Goal: Information Seeking & Learning: Learn about a topic

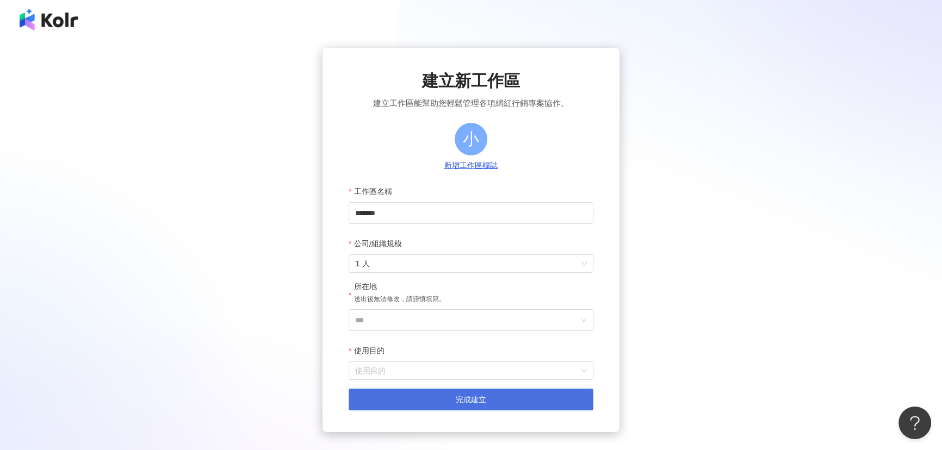
click at [460, 399] on span "完成建立" at bounding box center [471, 399] width 30 height 9
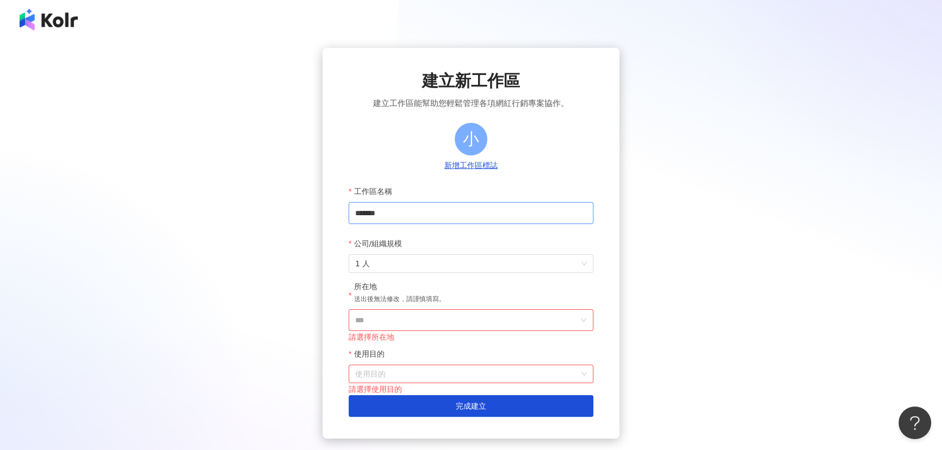
click at [445, 211] on input "*******" at bounding box center [471, 213] width 245 height 22
click at [418, 317] on input "***" at bounding box center [466, 320] width 223 height 21
click at [523, 247] on div "馬來西亞" at bounding box center [533, 245] width 104 height 20
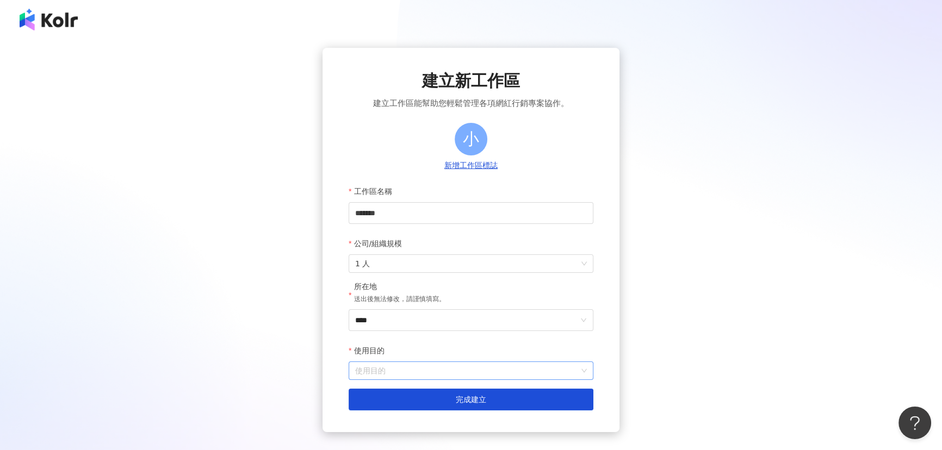
click at [416, 370] on input "使用目的" at bounding box center [471, 370] width 232 height 17
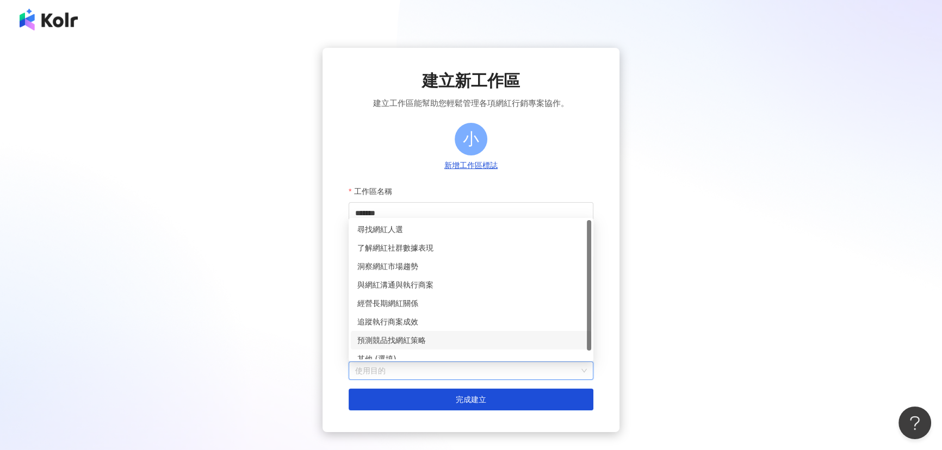
click at [685, 281] on div "建立新工作區 建立工作區能幫助您輕鬆管理各項網紅行銷專案協作。 小 新增工作區標誌 工作區名稱 ******* 公司/組織規模 1 人 所在地 送出後無法修改…" at bounding box center [471, 240] width 916 height 384
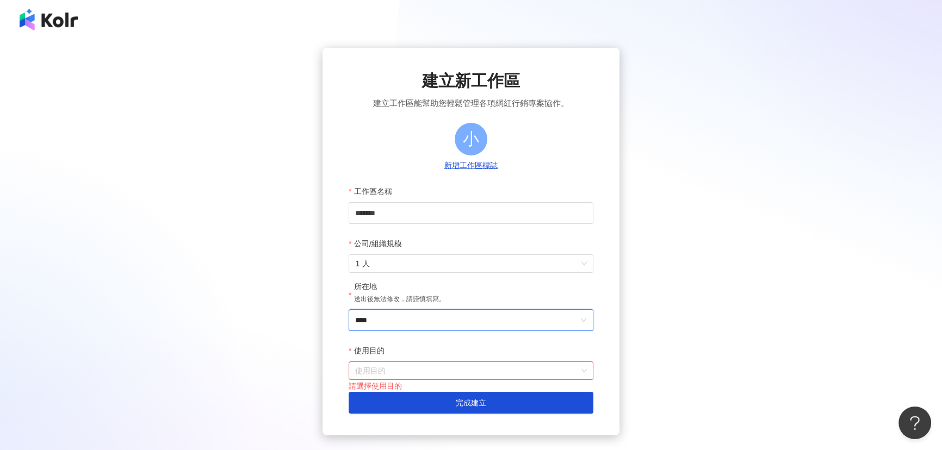
click at [509, 326] on input "****" at bounding box center [466, 320] width 223 height 21
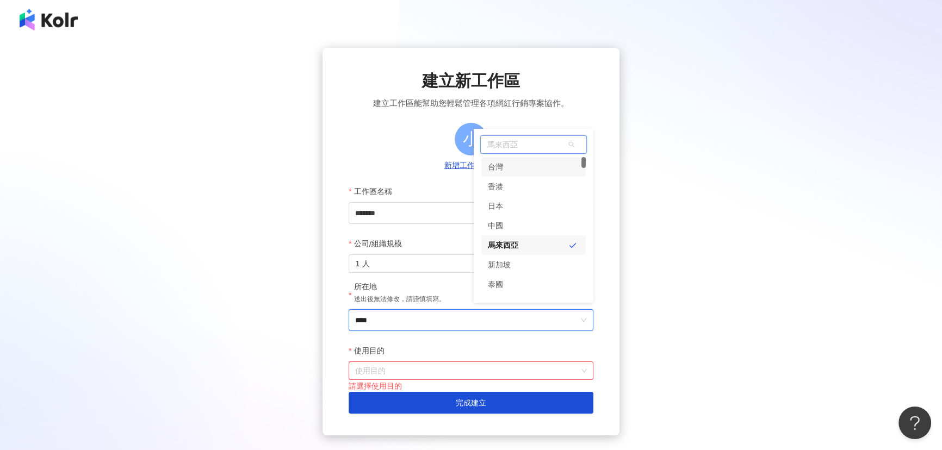
click at [512, 163] on div "台灣" at bounding box center [533, 167] width 104 height 20
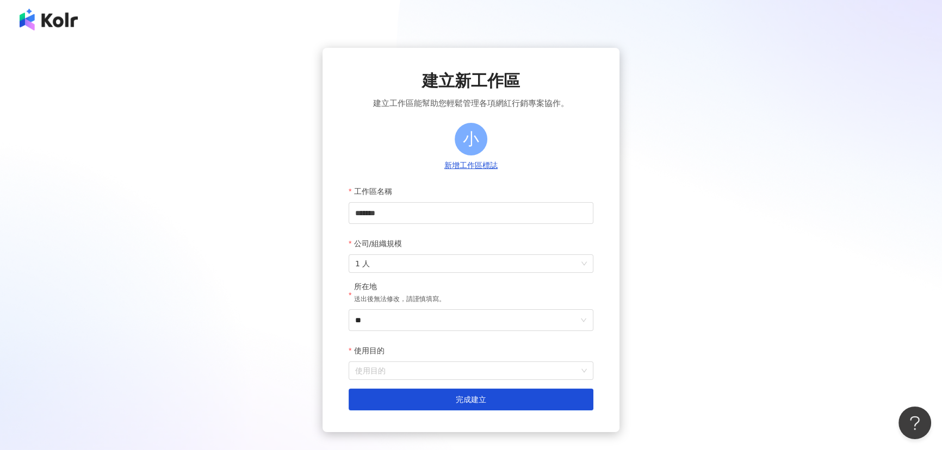
click at [715, 207] on div "建立新工作區 建立工作區能幫助您輕鬆管理各項網紅行銷專案協作。 小 新增工作區標誌 工作區名稱 ******* 公司/組織規模 1 人 所在地 送出後無法修改…" at bounding box center [471, 240] width 916 height 384
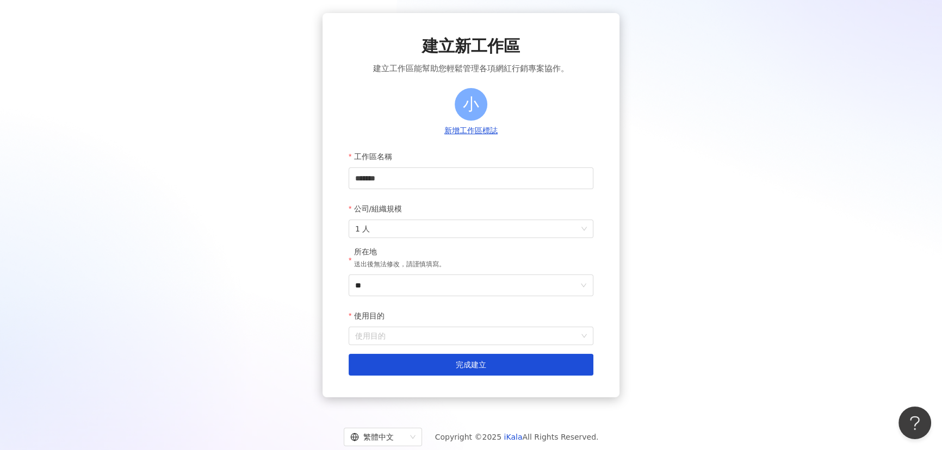
scroll to position [65, 0]
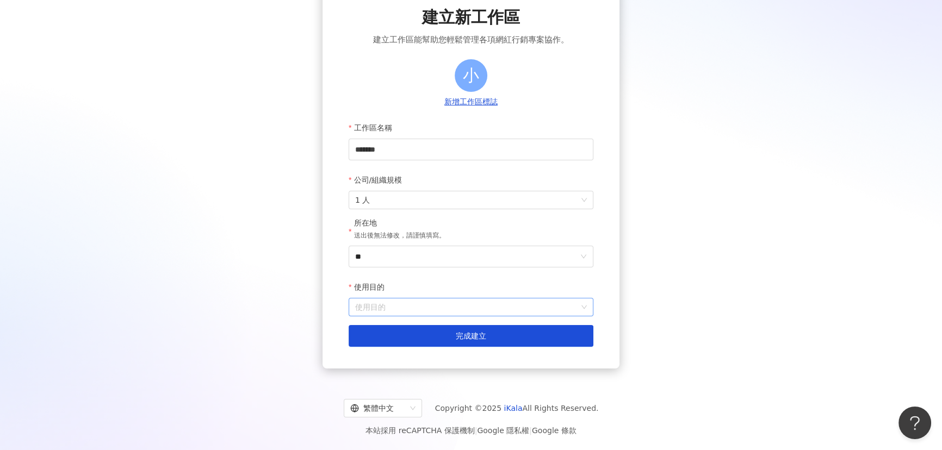
click at [437, 312] on input "使用目的" at bounding box center [471, 307] width 232 height 17
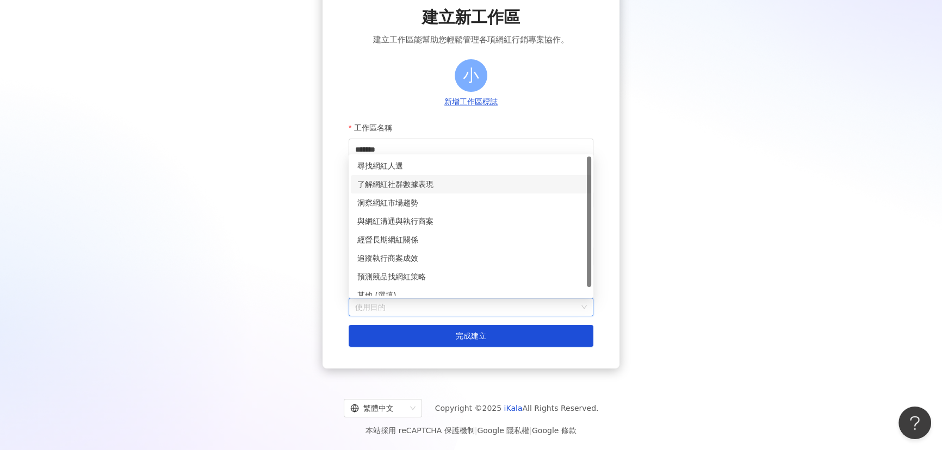
drag, startPoint x: 752, startPoint y: 210, endPoint x: 744, endPoint y: 208, distance: 8.1
click at [750, 210] on div "建立新工作區 建立工作區能幫助您輕鬆管理各項網紅行銷專案協作。 小 新增工作區標誌 工作區名稱 ******* 公司/組織規模 1 人 所在地 送出後無法修改…" at bounding box center [471, 176] width 916 height 384
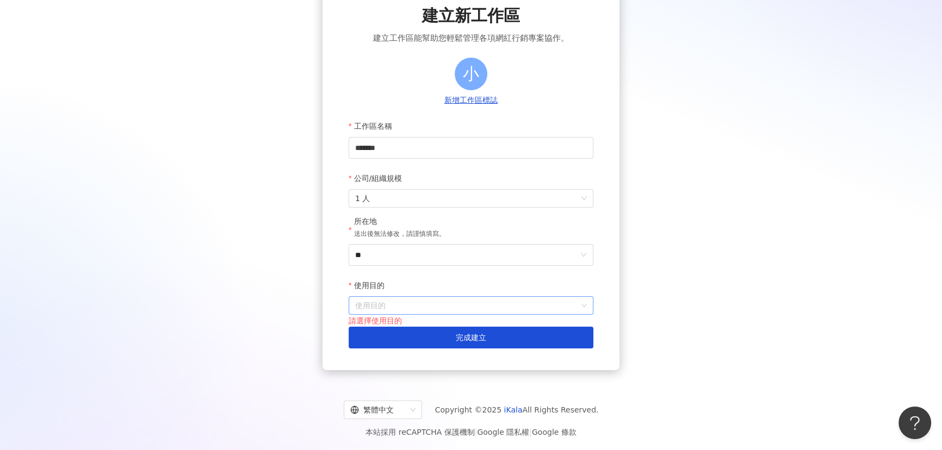
click at [525, 309] on input "使用目的" at bounding box center [471, 305] width 232 height 17
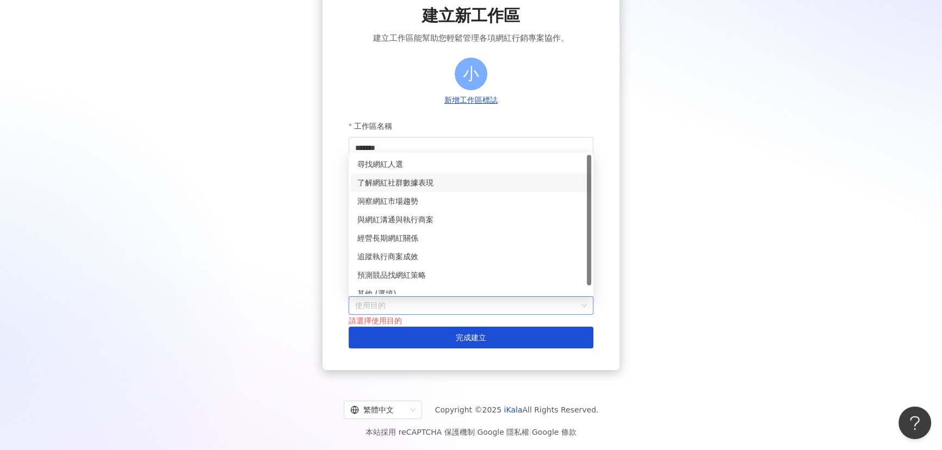
click at [385, 184] on div "了解網紅社群數據表現" at bounding box center [470, 183] width 227 height 12
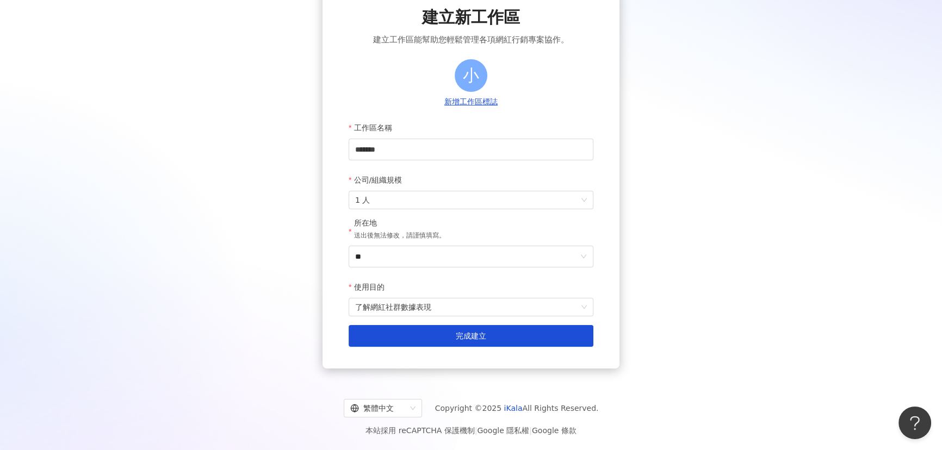
click at [727, 259] on div "建立新工作區 建立工作區能幫助您輕鬆管理各項網紅行銷專案協作。 小 新增工作區標誌 工作區名稱 ******* 公司/組織規模 1 人 所在地 送出後無法修改…" at bounding box center [471, 176] width 916 height 384
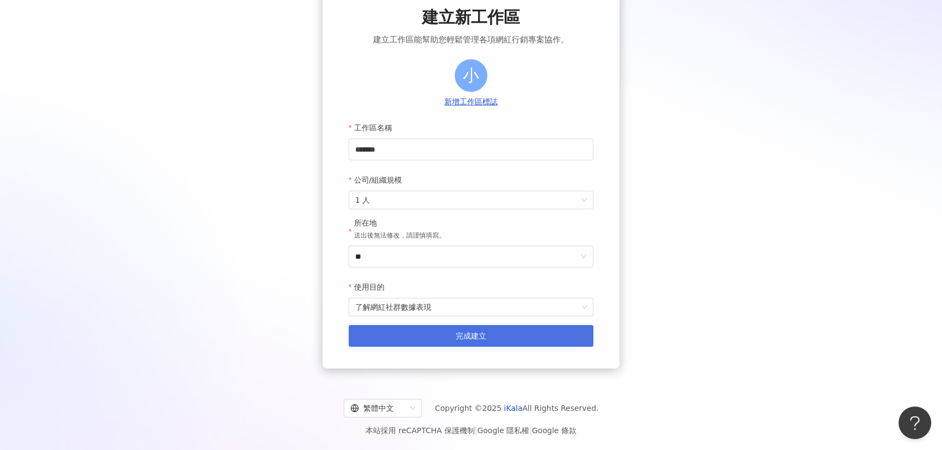
click at [557, 329] on button "完成建立" at bounding box center [471, 336] width 245 height 22
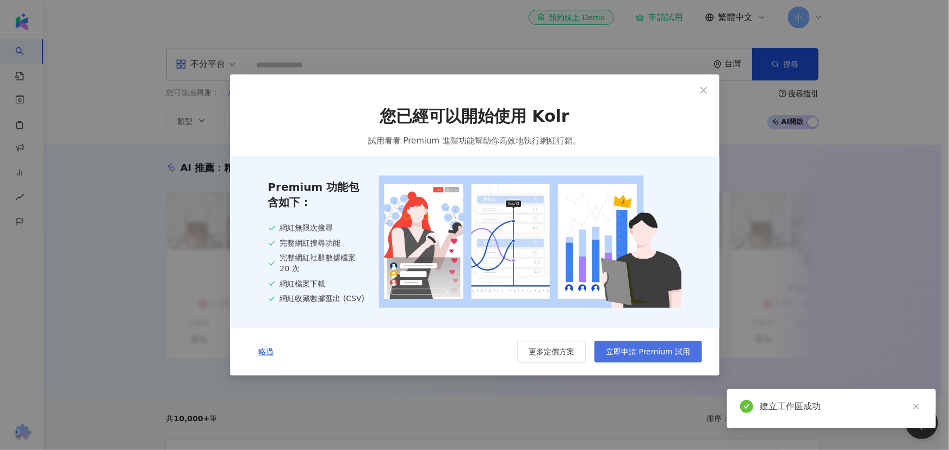
click at [663, 350] on span "立即申請 Premium 試用" at bounding box center [648, 351] width 84 height 9
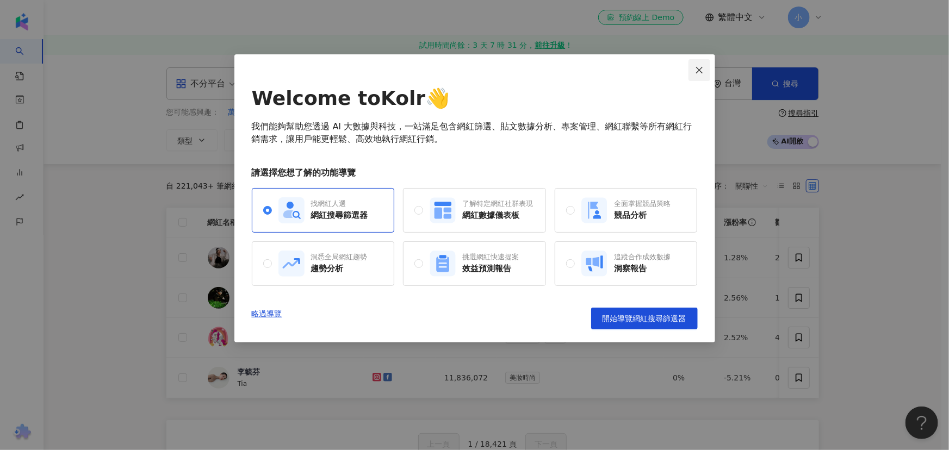
click at [698, 69] on icon "close" at bounding box center [699, 69] width 7 height 7
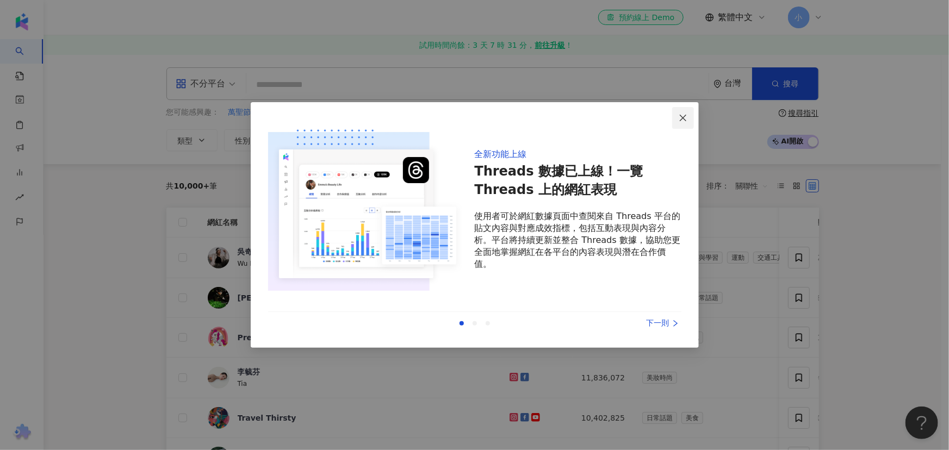
click at [681, 119] on icon "close" at bounding box center [683, 117] width 7 height 7
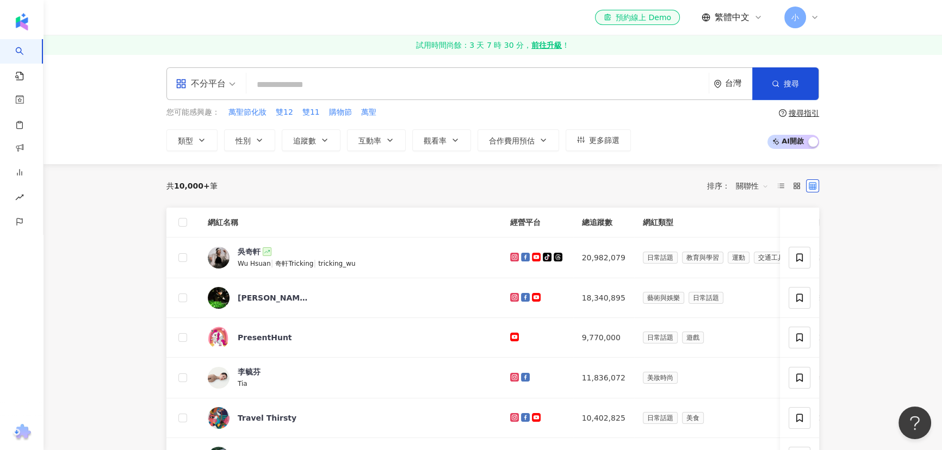
click at [200, 91] on div "不分平台" at bounding box center [201, 83] width 50 height 17
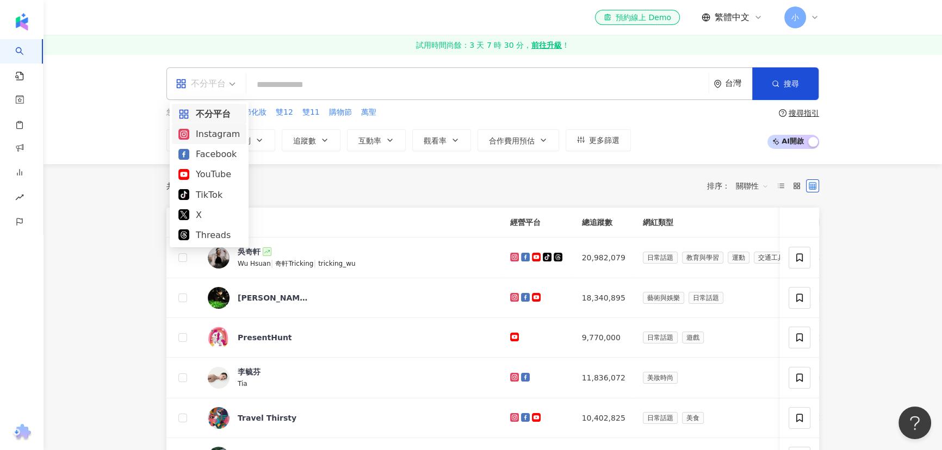
click at [202, 135] on div "Instagram" at bounding box center [208, 134] width 61 height 14
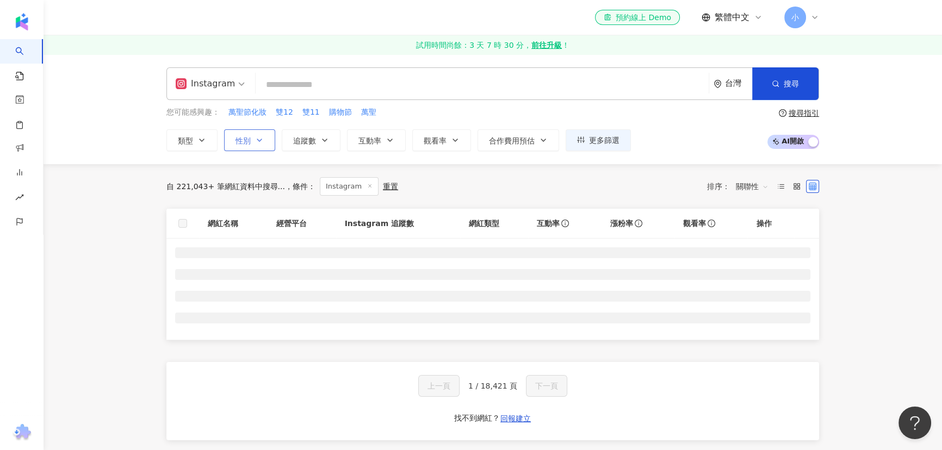
click at [250, 139] on span "性別" at bounding box center [242, 140] width 15 height 9
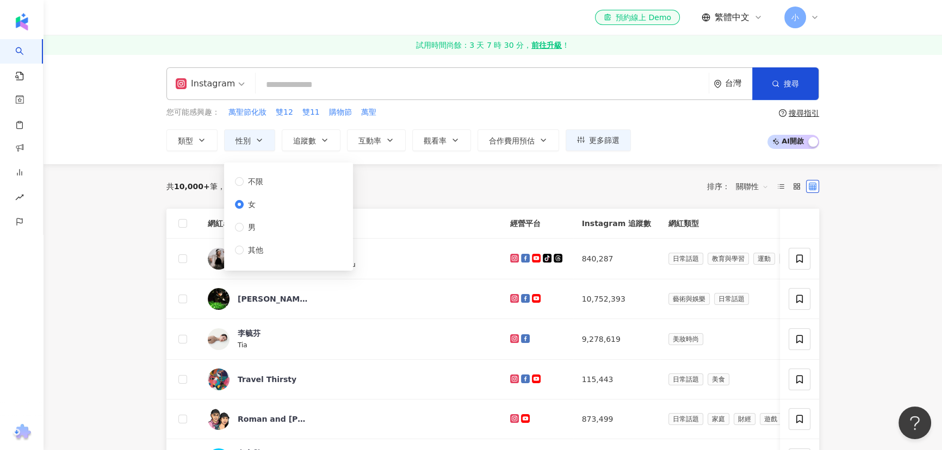
click at [282, 40] on link "試用時間尚餘：3 天 7 時 30 分， 前往升級 ！" at bounding box center [493, 45] width 898 height 20
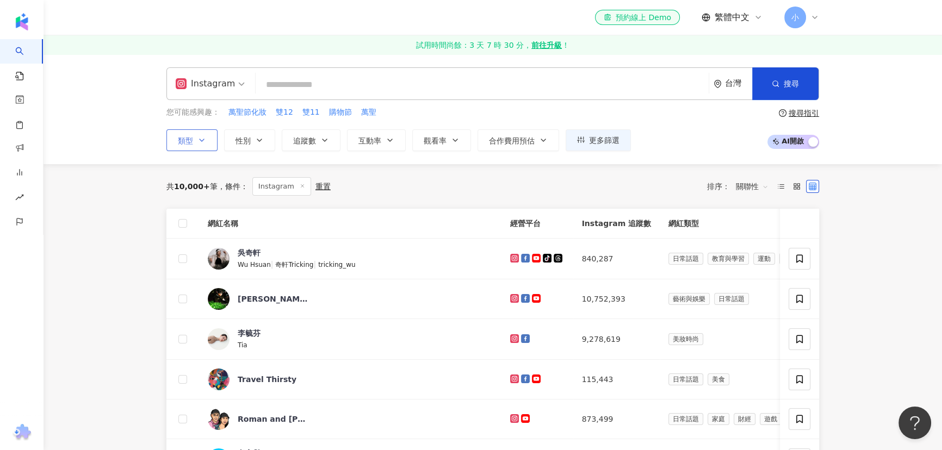
click at [196, 139] on button "類型" at bounding box center [191, 140] width 51 height 22
click at [253, 136] on button "性別" at bounding box center [249, 140] width 51 height 22
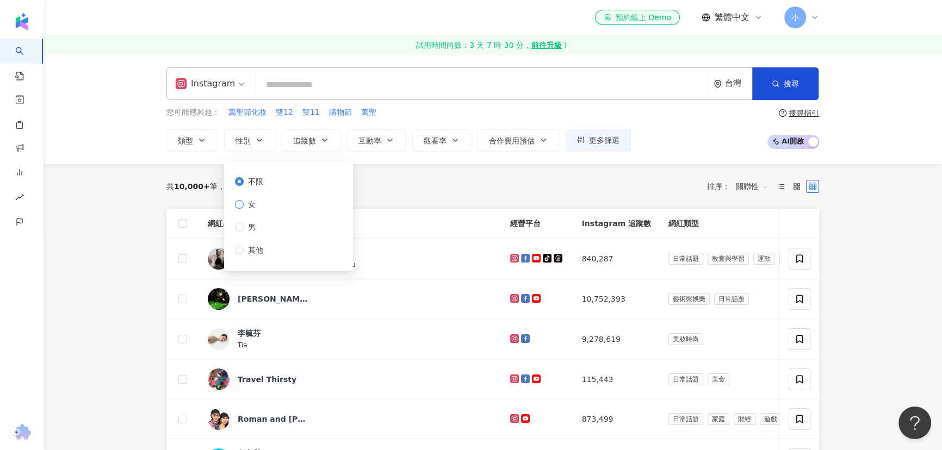
click at [249, 200] on span "女" at bounding box center [252, 204] width 16 height 12
click at [316, 141] on button "追蹤數" at bounding box center [311, 140] width 59 height 22
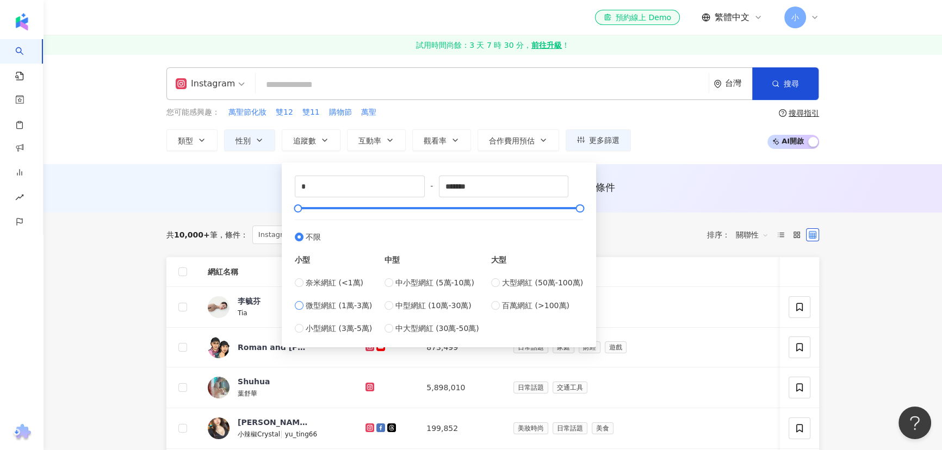
type input "*****"
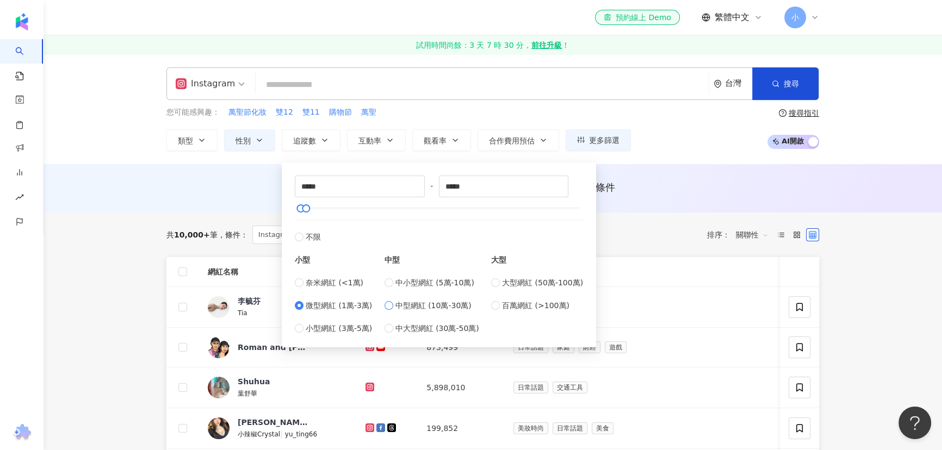
type input "******"
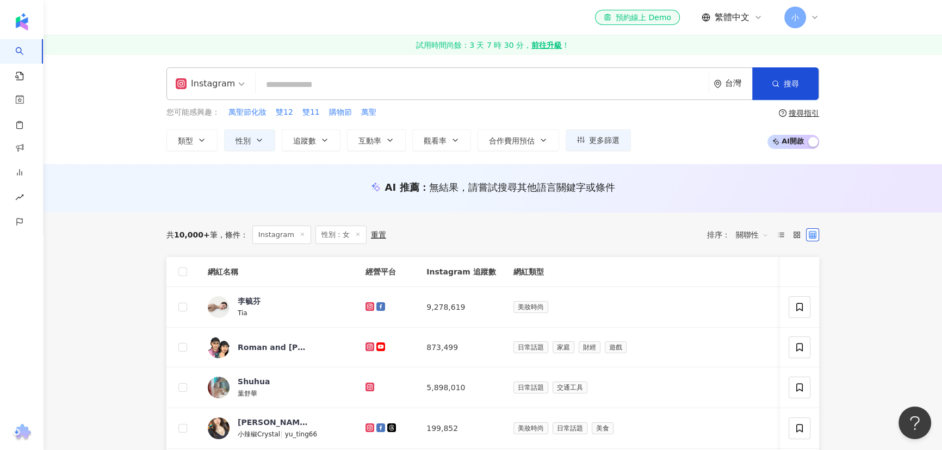
click at [708, 138] on div "您可能感興趣： 萬聖節化妝 雙12 雙11 購物節 萬聖 類型 性別 追蹤數 互動率 觀看率 合作費用預估 更多篩選 不限 女 男 其他 ****** - *…" at bounding box center [492, 129] width 653 height 45
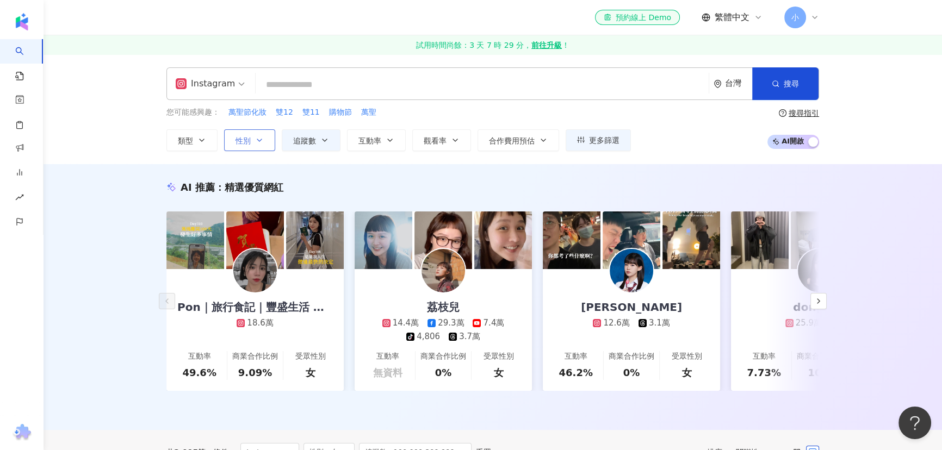
click at [249, 139] on span "性別" at bounding box center [242, 140] width 15 height 9
click at [312, 153] on div "Instagram 台灣 搜尋 您可能感興趣： 萬聖節化妝 雙12 雙11 購物節 萬聖 類型 性別 追蹤數 互動率 觀看率 合作費用預估 更多篩選 不限 女…" at bounding box center [493, 109] width 898 height 110
click at [320, 144] on button "追蹤數" at bounding box center [311, 140] width 59 height 22
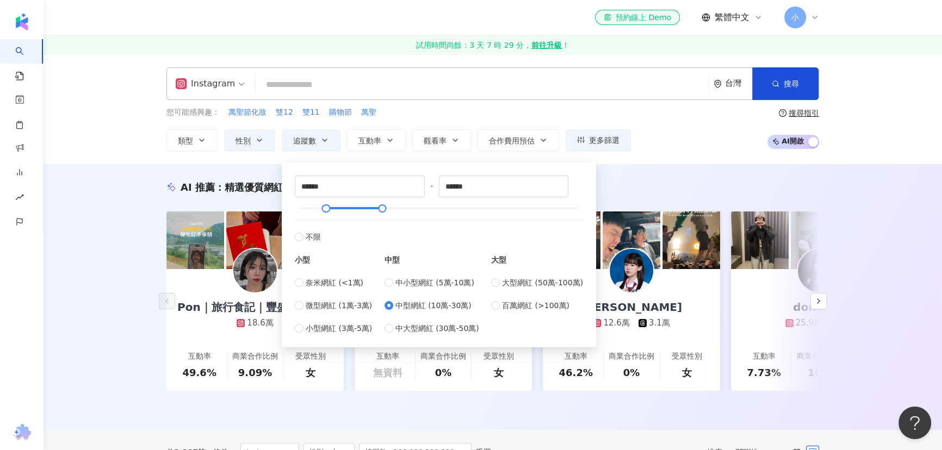
type input "*****"
click at [670, 137] on div "您可能感興趣： 萬聖節化妝 雙12 雙11 購物節 萬聖 類型 性別 追蹤數 互動率 觀看率 合作費用預估 更多篩選 不限 女 男 其他 ***** - **…" at bounding box center [492, 129] width 653 height 45
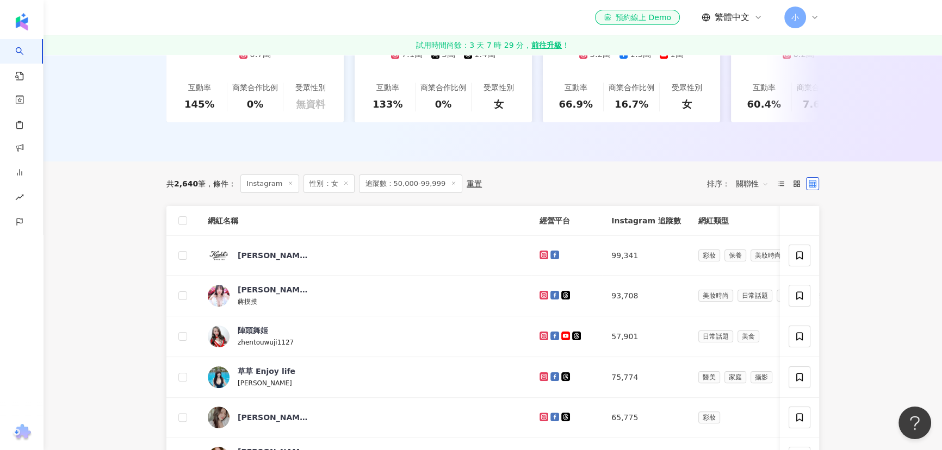
scroll to position [296, 0]
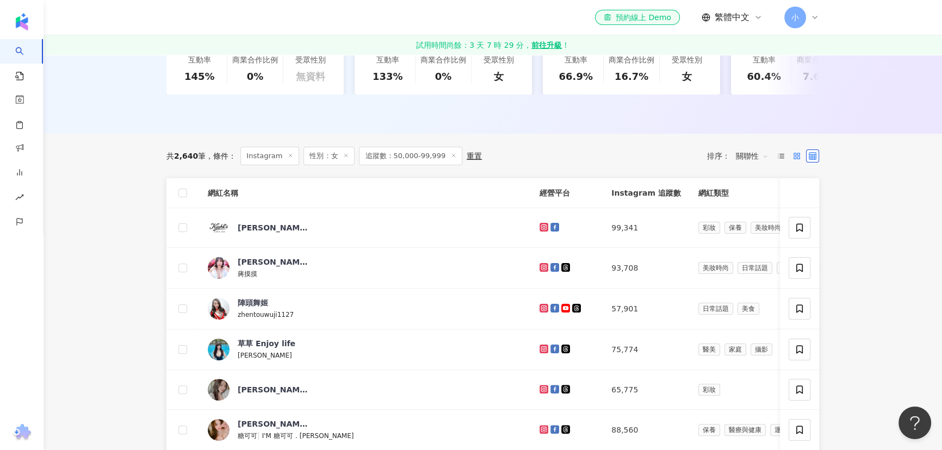
click at [793, 160] on icon at bounding box center [797, 156] width 8 height 8
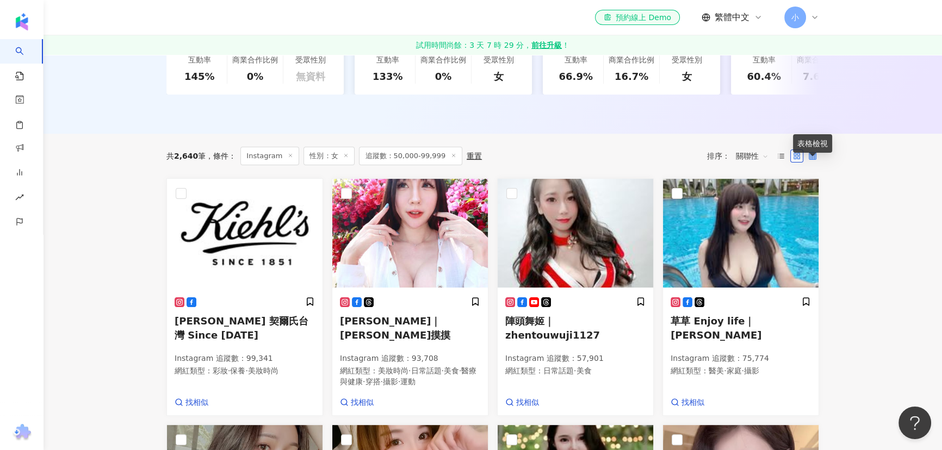
click at [809, 160] on icon at bounding box center [813, 156] width 8 height 8
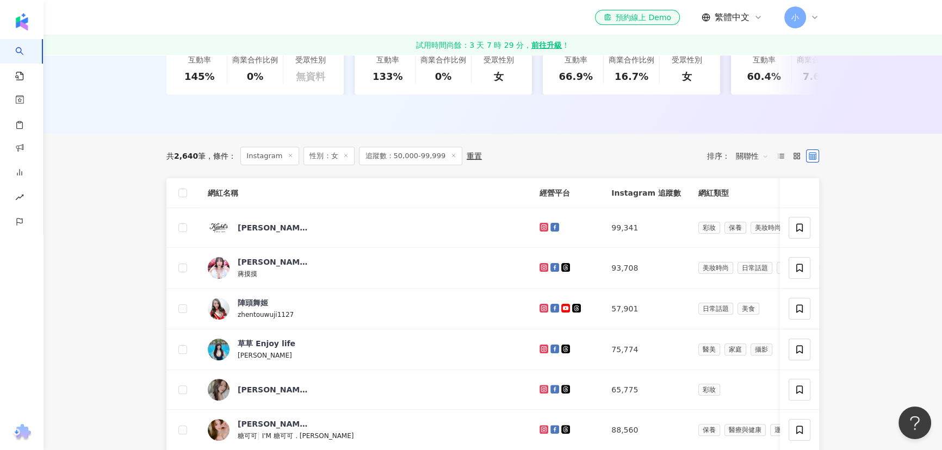
click at [753, 163] on span "關聯性" at bounding box center [752, 155] width 33 height 17
click at [753, 223] on div "漲粉率" at bounding box center [751, 222] width 27 height 12
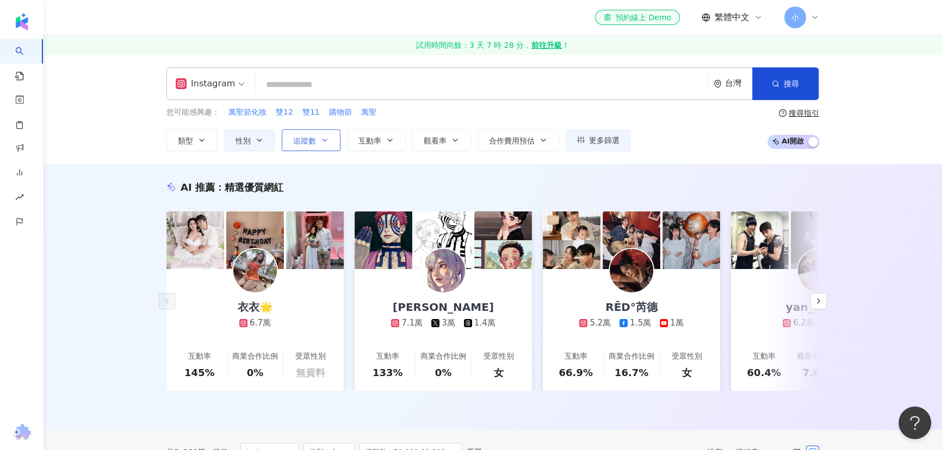
click at [309, 142] on span "追蹤數" at bounding box center [304, 140] width 23 height 9
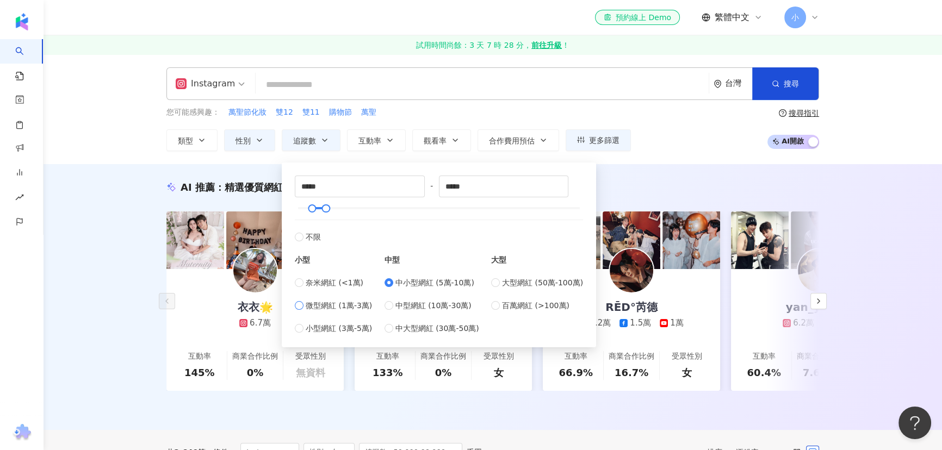
click at [307, 303] on span "微型網紅 (1萬-3萬)" at bounding box center [339, 306] width 66 height 12
type input "*****"
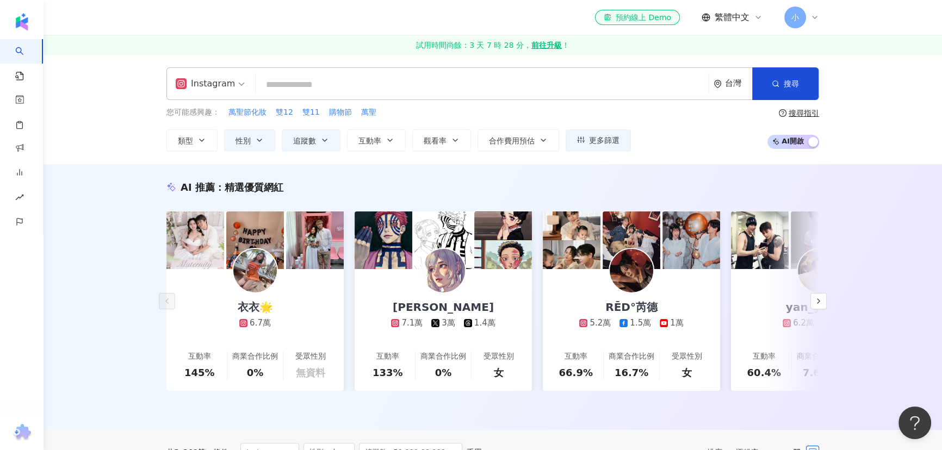
click at [546, 101] on div "Instagram 台灣 搜尋 您可能感興趣： 萬聖節化妝 雙12 雙11 購物節 萬聖 類型 性別 追蹤數 互動率 觀看率 合作費用預估 更多篩選 不限 女…" at bounding box center [493, 109] width 696 height 84
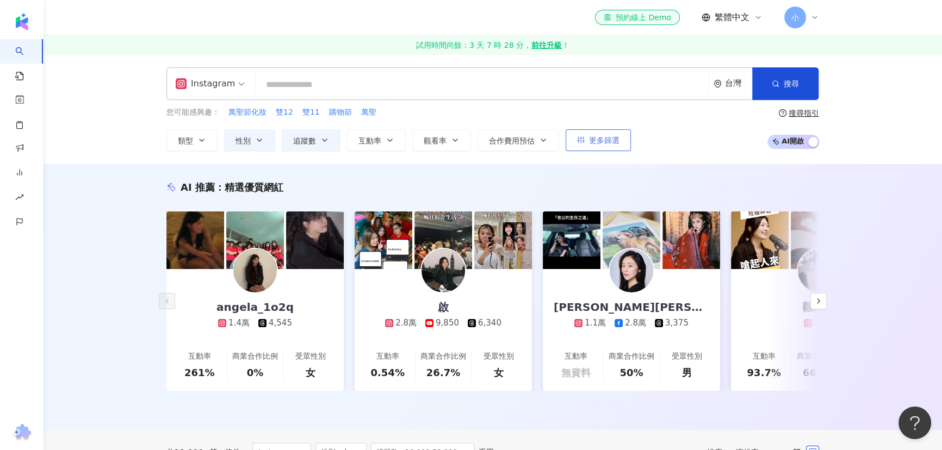
click at [604, 138] on span "更多篩選" at bounding box center [604, 140] width 30 height 9
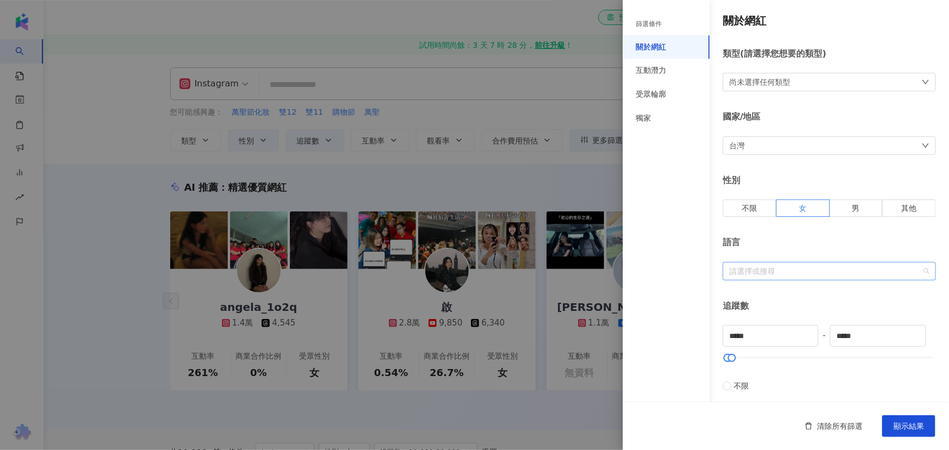
click at [845, 271] on div at bounding box center [823, 271] width 197 height 8
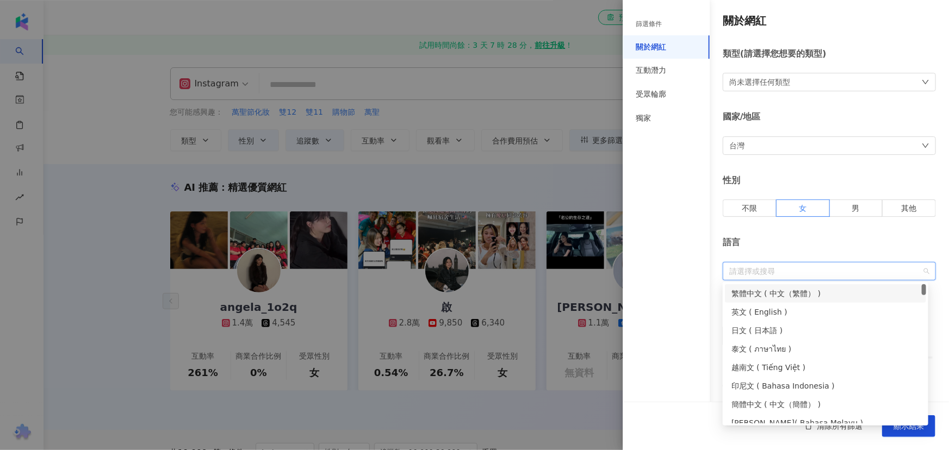
click at [773, 294] on div "繁體中文 ( 中文（繁體） )" at bounding box center [825, 294] width 188 height 12
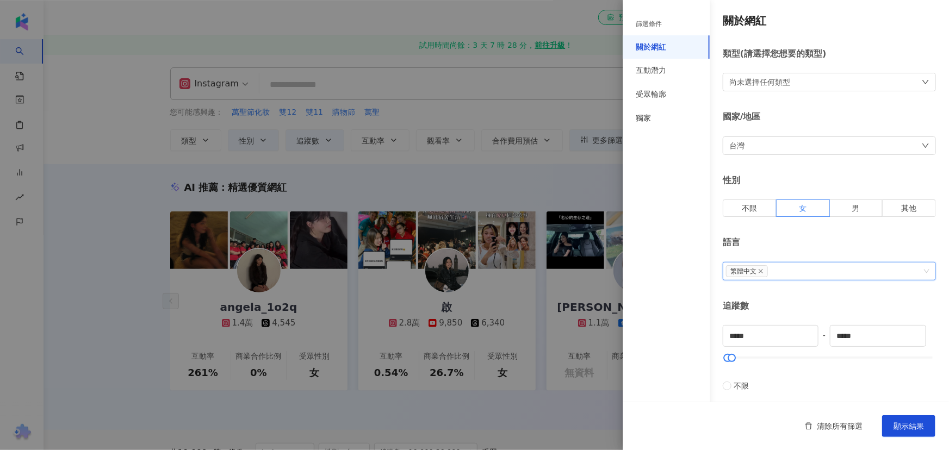
click at [680, 284] on div "篩選條件 關於網紅 互動潛力 受眾輪廓 獨家" at bounding box center [666, 231] width 87 height 437
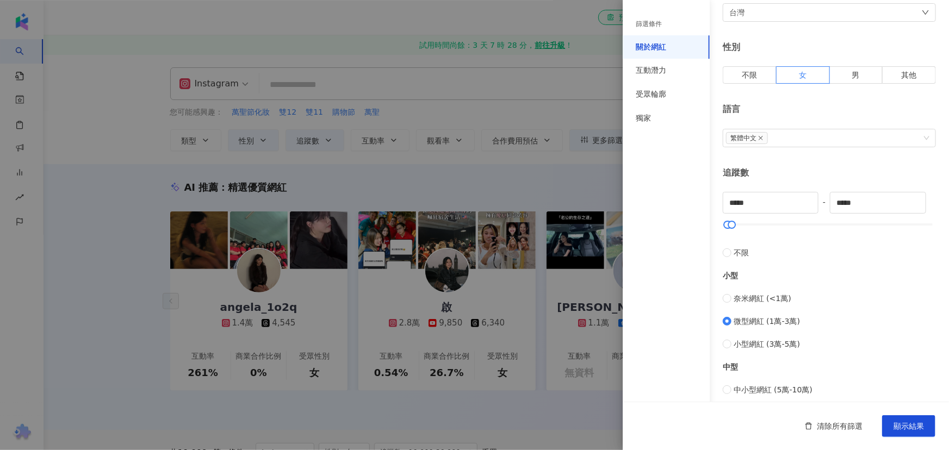
scroll to position [148, 0]
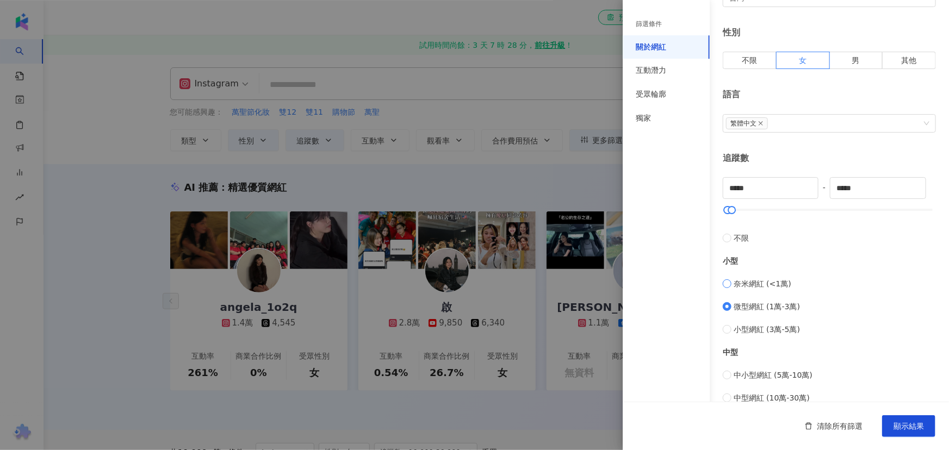
click at [860, 288] on label "奈米網紅 (<1萬)" at bounding box center [829, 284] width 213 height 12
type input "*"
type input "****"
type input "*****"
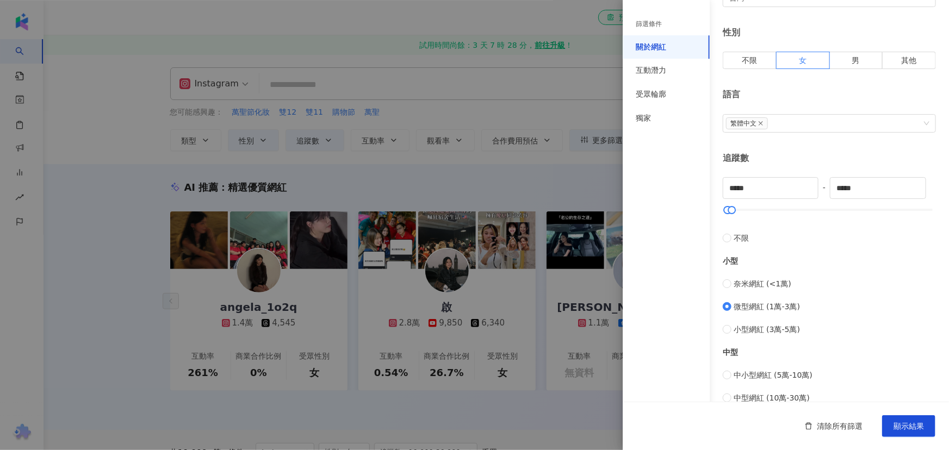
click at [867, 163] on div "追蹤數 ***** - ***** 不限 小型 奈米網紅 (<1萬) 微型網紅 (1萬-3萬) 小型網紅 (3萬-5萬) 中型 中小型網紅 (5萬-10萬) …" at bounding box center [829, 323] width 213 height 343
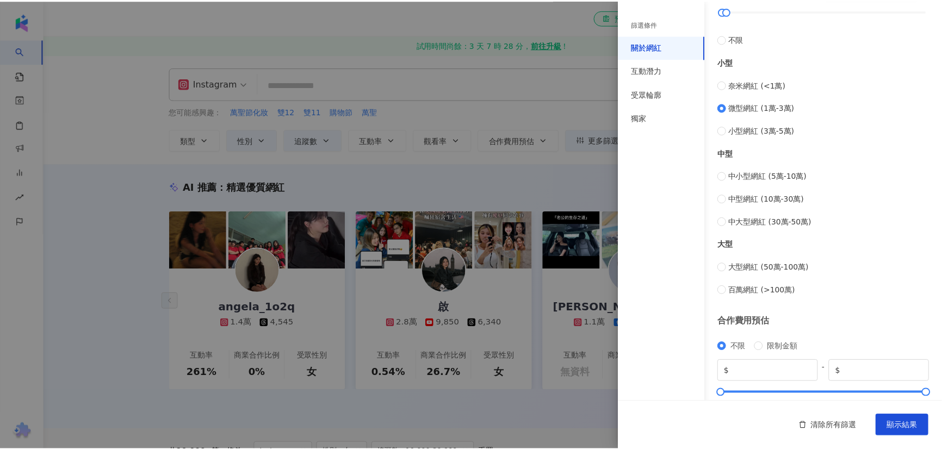
scroll to position [370, 0]
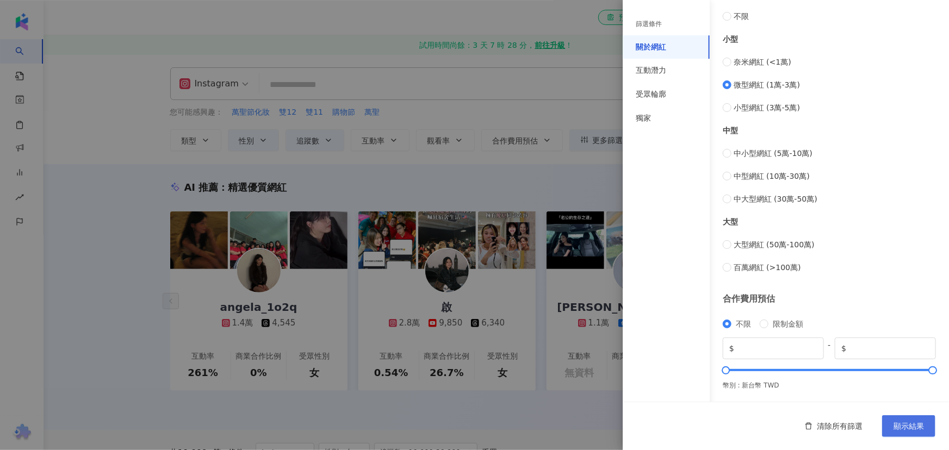
click at [906, 426] on span "顯示結果" at bounding box center [908, 426] width 30 height 9
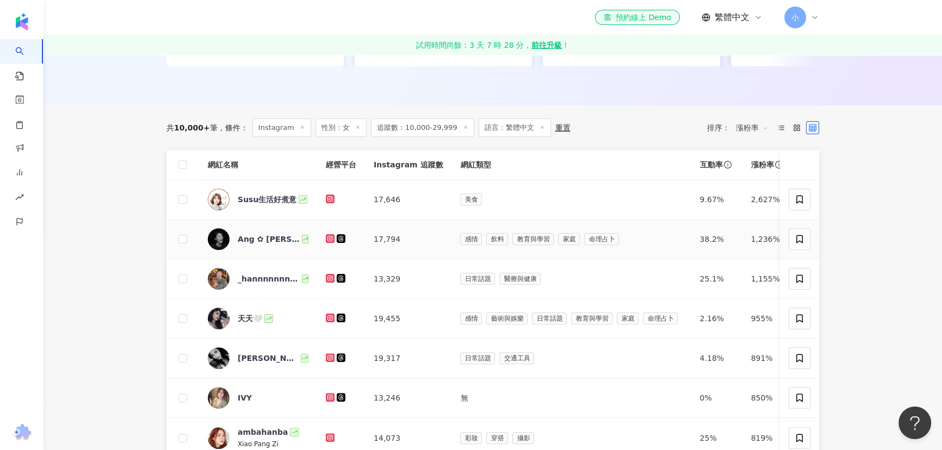
scroll to position [296, 0]
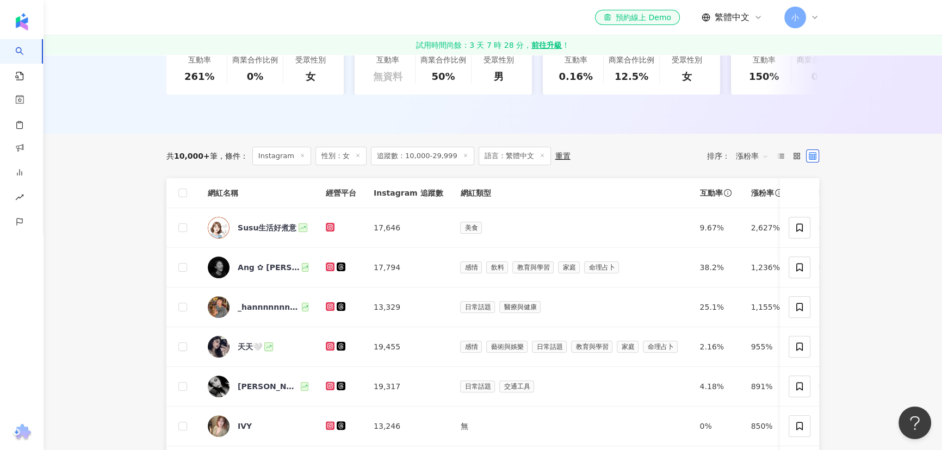
click at [761, 151] on span "漲粉率" at bounding box center [752, 155] width 33 height 17
click at [745, 156] on span "漲粉率" at bounding box center [752, 155] width 33 height 17
click at [742, 174] on div "關聯性" at bounding box center [751, 172] width 27 height 12
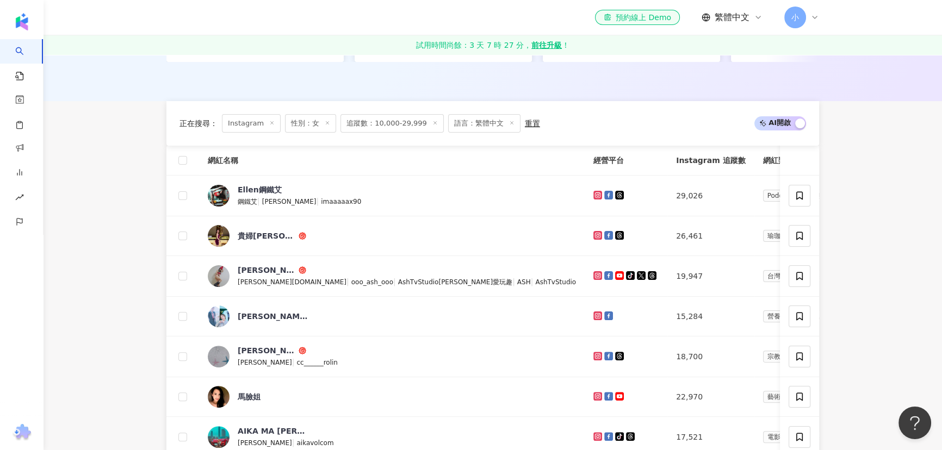
scroll to position [296, 0]
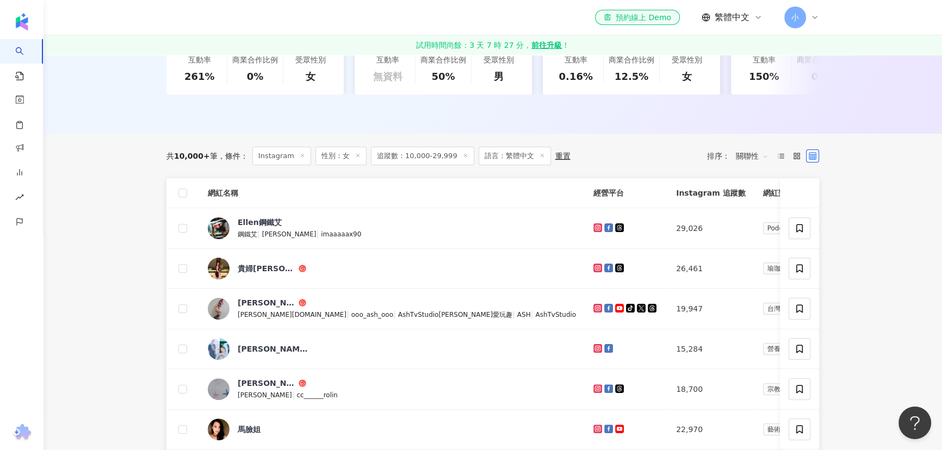
click at [750, 153] on span "關聯性" at bounding box center [752, 155] width 33 height 17
click at [744, 188] on div "追蹤數" at bounding box center [751, 190] width 27 height 12
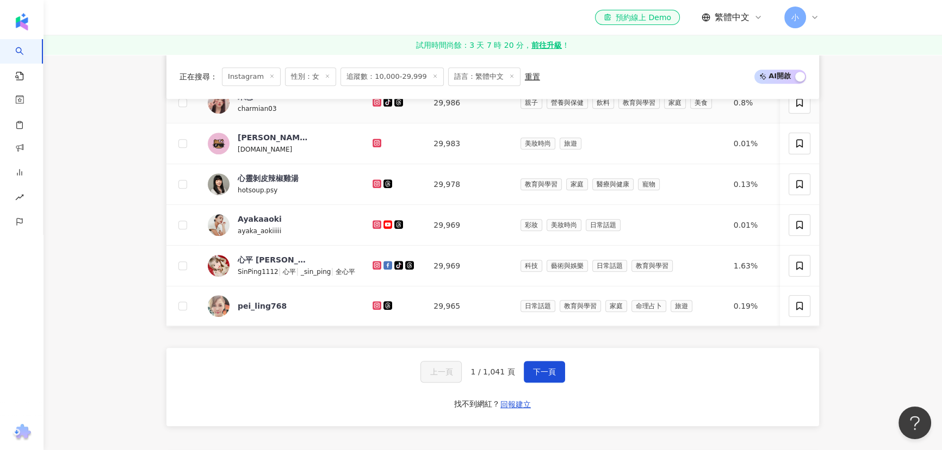
scroll to position [741, 0]
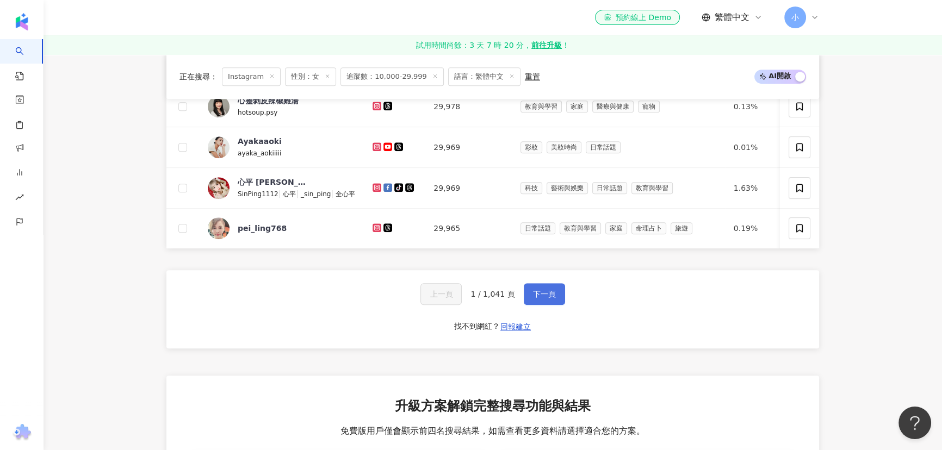
click at [533, 299] on span "下一頁" at bounding box center [544, 294] width 23 height 9
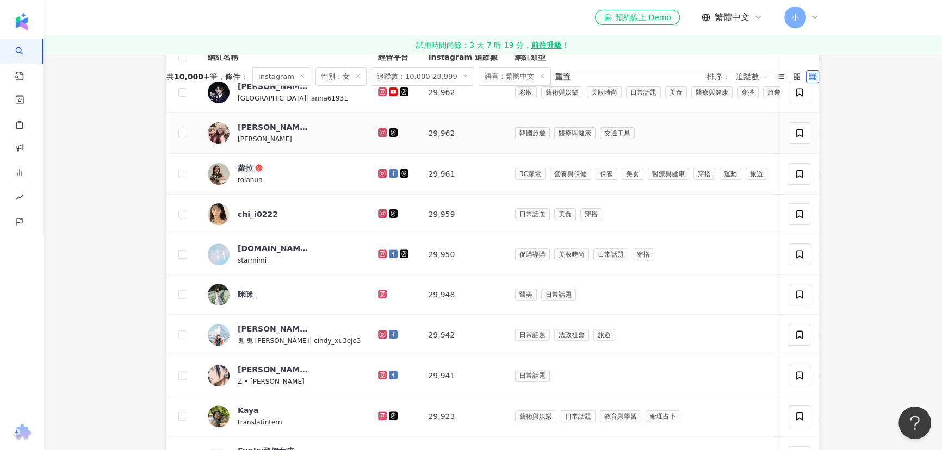
scroll to position [445, 0]
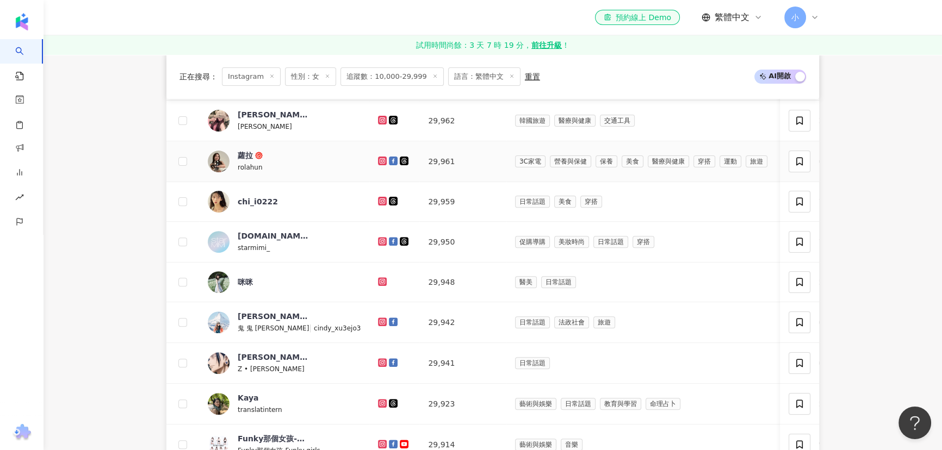
drag, startPoint x: 344, startPoint y: 156, endPoint x: 350, endPoint y: 154, distance: 6.4
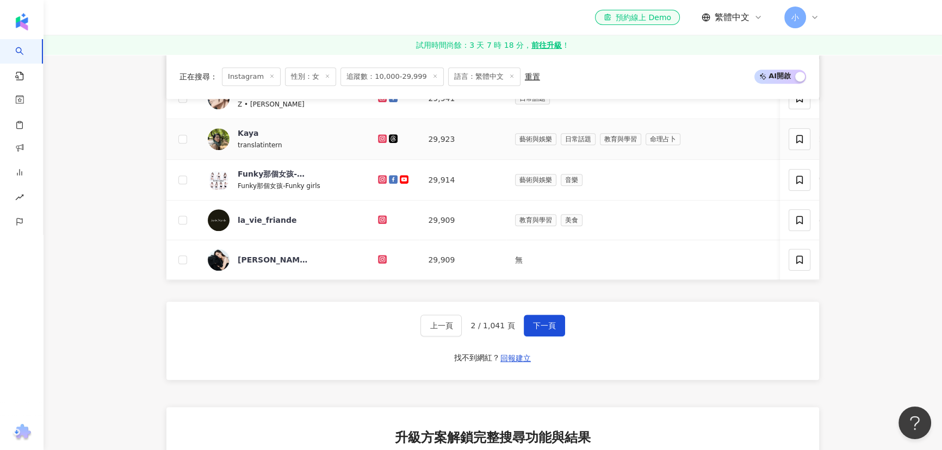
scroll to position [741, 0]
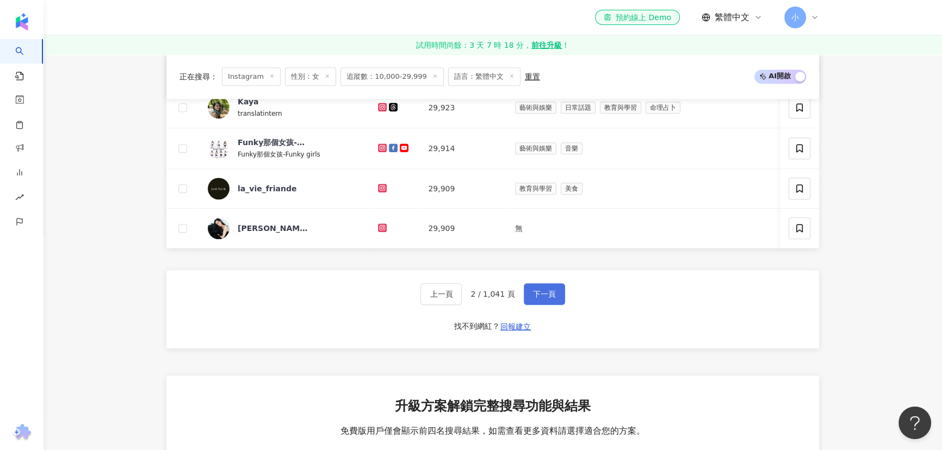
click at [547, 295] on span "下一頁" at bounding box center [544, 294] width 23 height 9
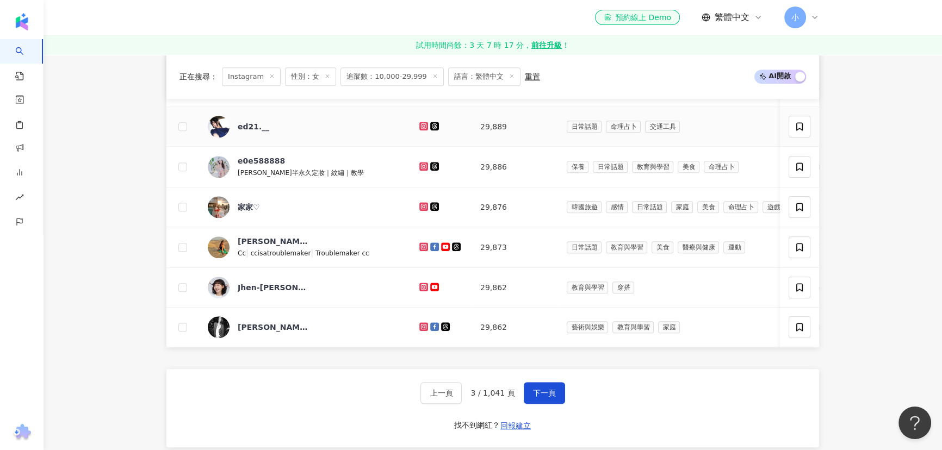
scroll to position [667, 0]
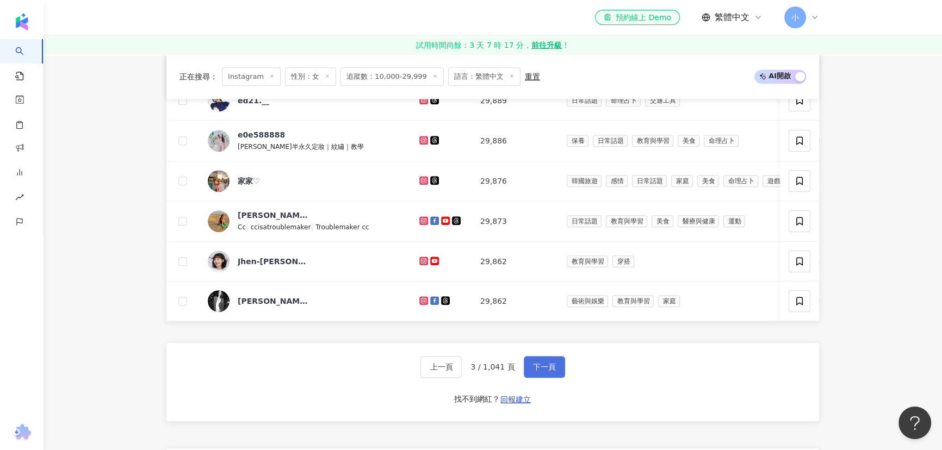
click at [536, 363] on span "下一頁" at bounding box center [544, 367] width 23 height 9
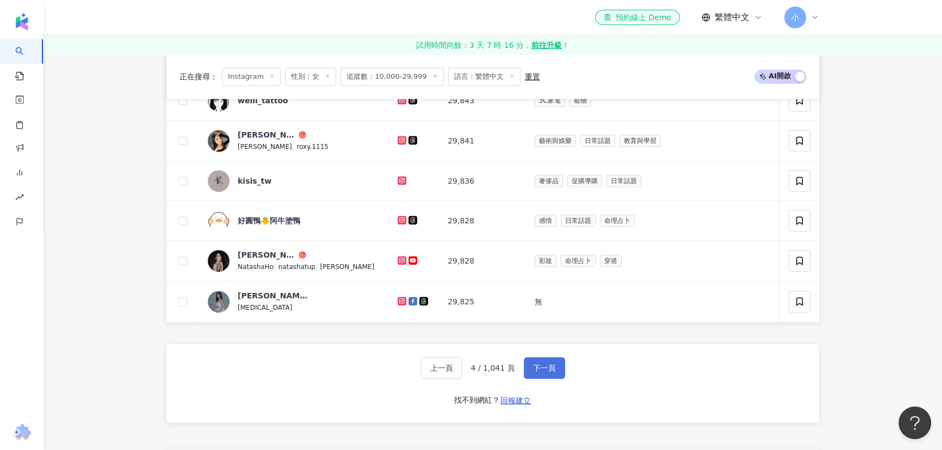
click at [547, 365] on span "下一頁" at bounding box center [544, 368] width 23 height 9
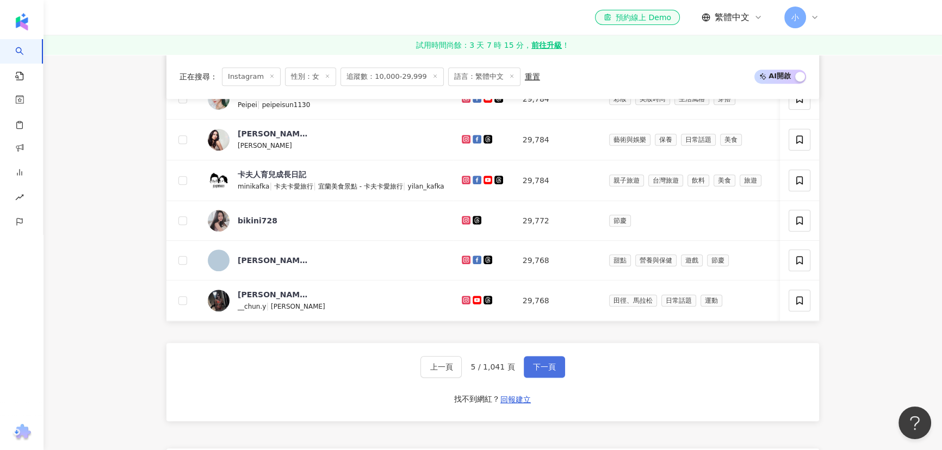
click at [533, 364] on span "下一頁" at bounding box center [544, 367] width 23 height 9
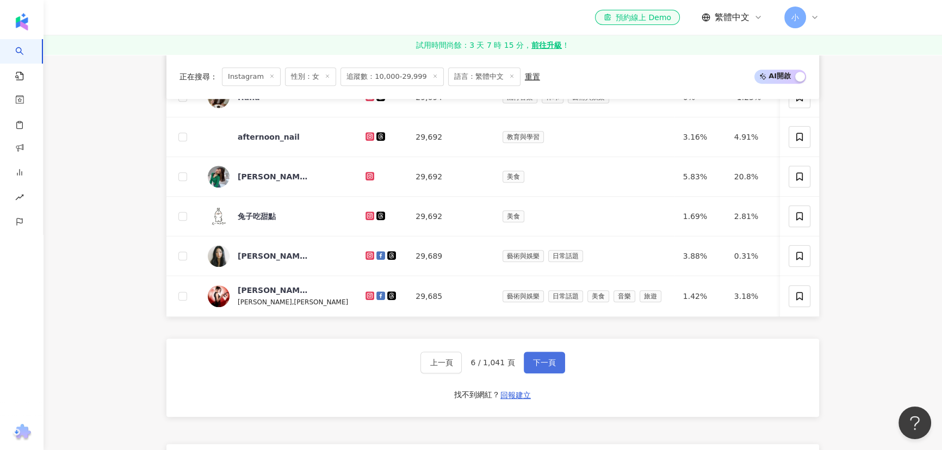
click at [549, 364] on span "下一頁" at bounding box center [544, 362] width 23 height 9
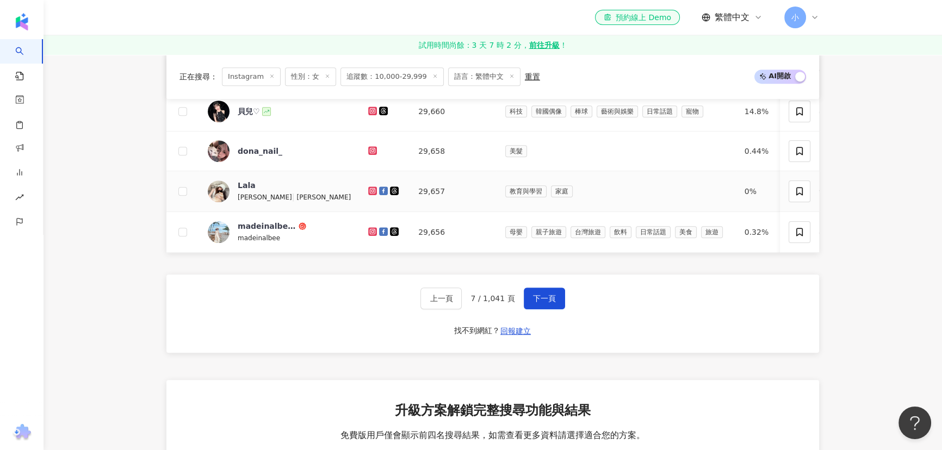
scroll to position [741, 0]
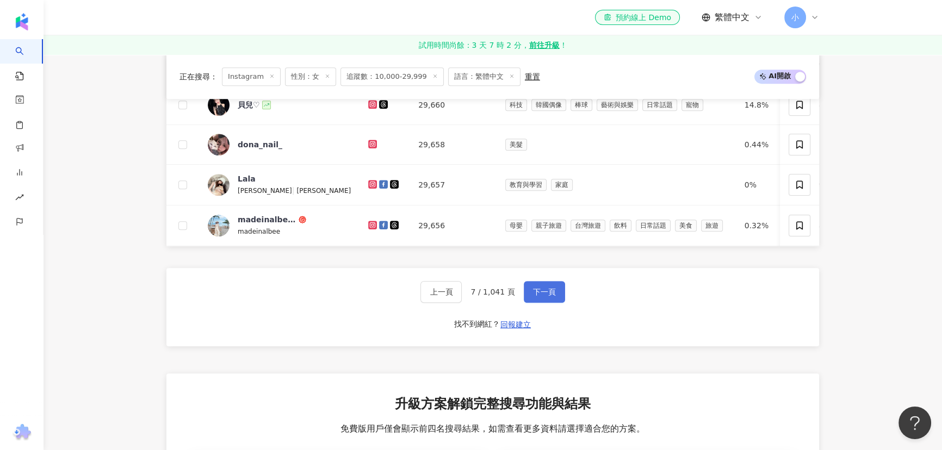
click at [552, 294] on span "下一頁" at bounding box center [544, 292] width 23 height 9
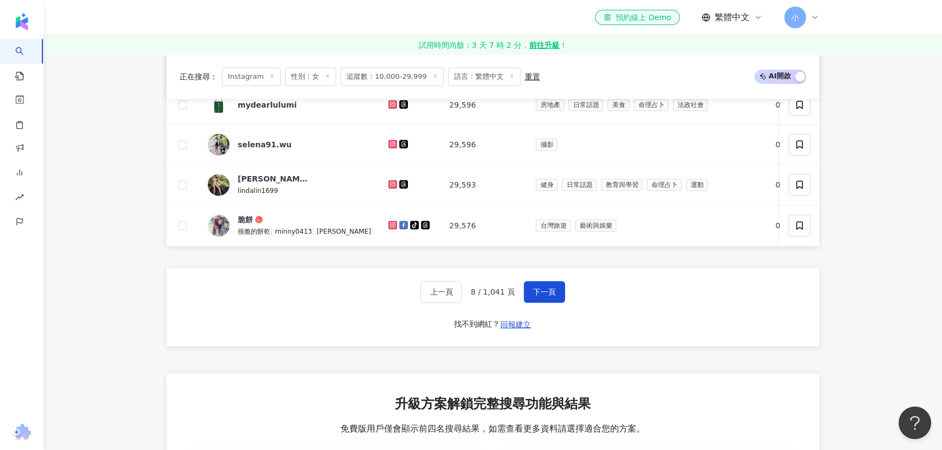
click at [566, 292] on div "上一頁 8 / 1,041 頁 下一頁 找不到網紅？ 回報建立" at bounding box center [492, 307] width 653 height 78
click at [544, 290] on span "下一頁" at bounding box center [544, 292] width 23 height 9
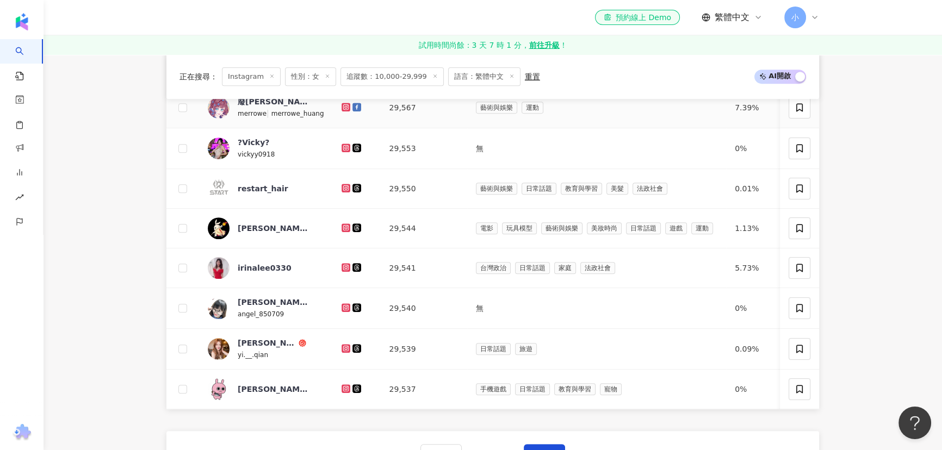
scroll to position [593, 0]
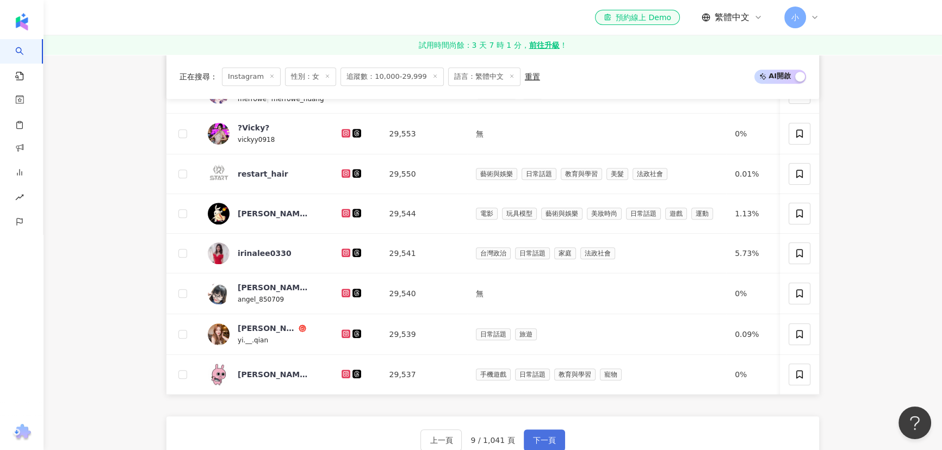
click at [544, 438] on span "下一頁" at bounding box center [544, 440] width 23 height 9
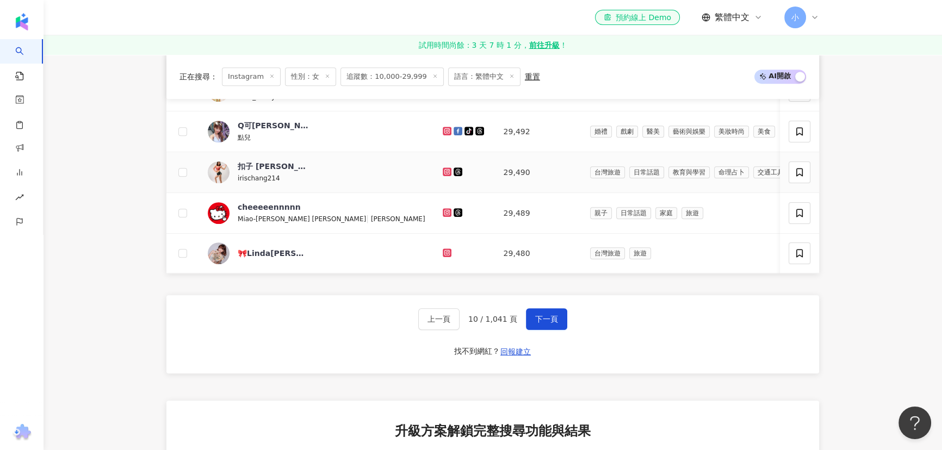
scroll to position [741, 0]
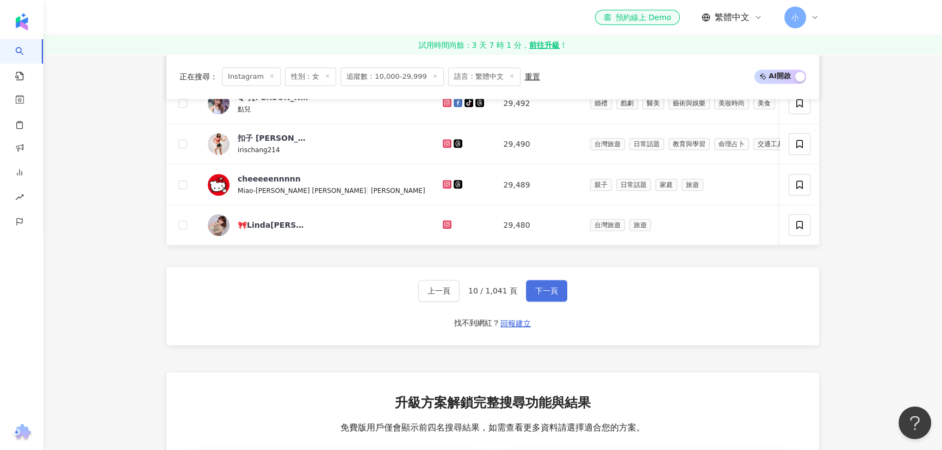
click at [535, 293] on span "下一頁" at bounding box center [546, 291] width 23 height 9
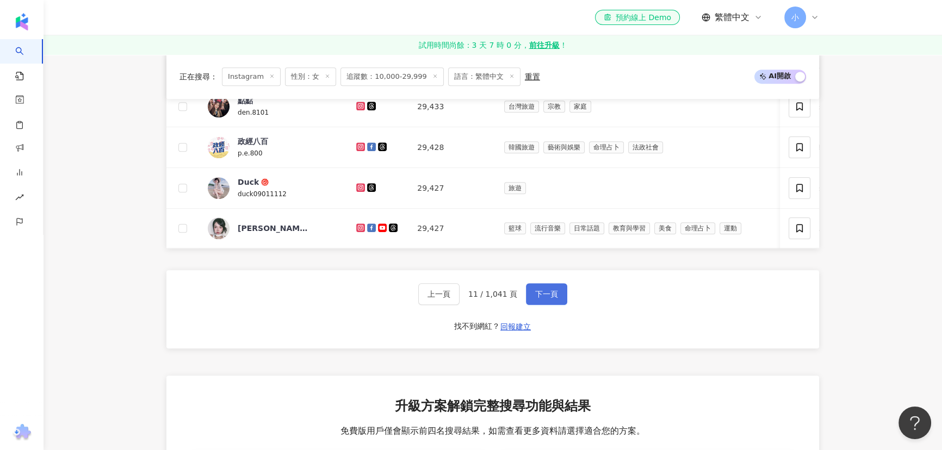
click at [540, 292] on span "下一頁" at bounding box center [546, 294] width 23 height 9
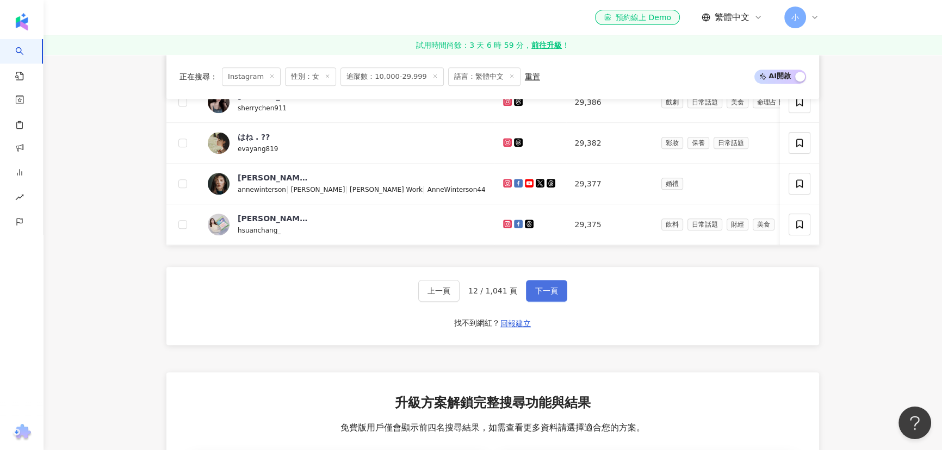
click at [543, 289] on span "下一頁" at bounding box center [546, 291] width 23 height 9
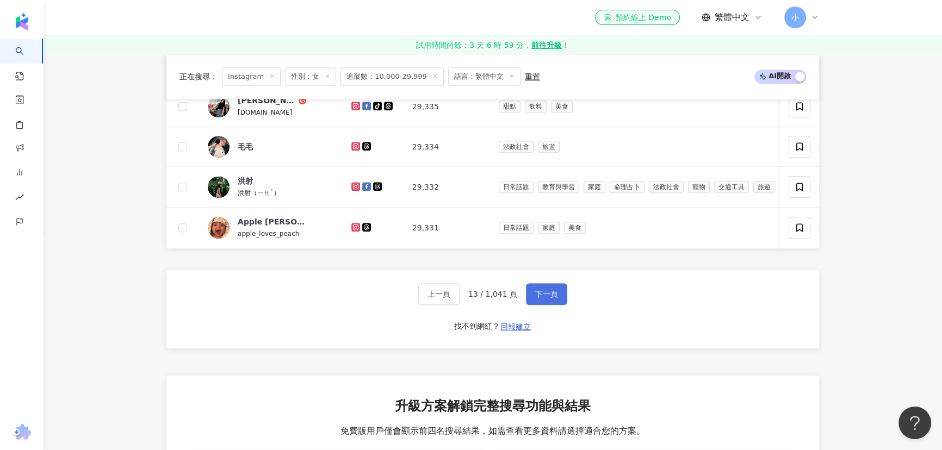
click at [551, 291] on span "下一頁" at bounding box center [546, 294] width 23 height 9
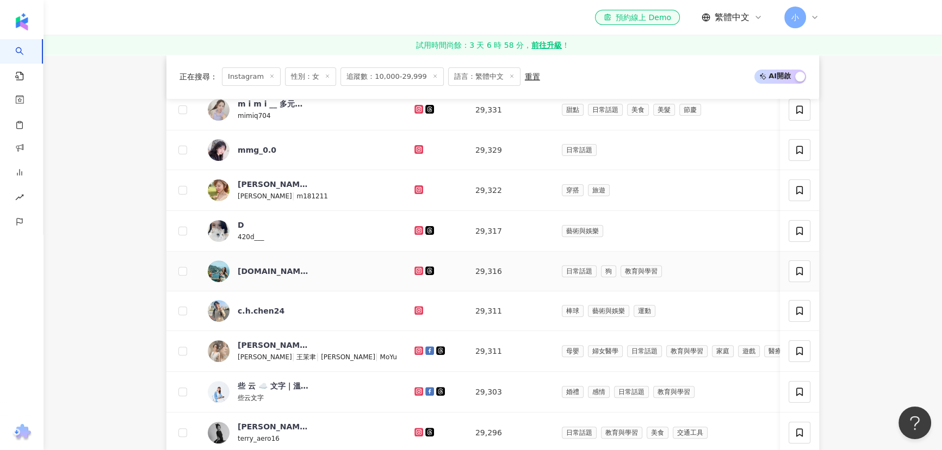
scroll to position [445, 0]
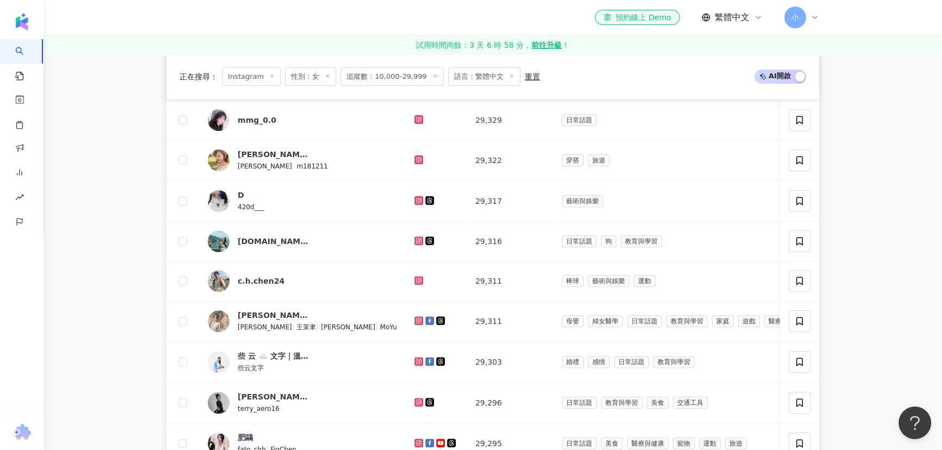
click at [609, 59] on div "正在搜尋 ： Instagram 性別：女 追蹤數：10,000-29,999 語言：繁體中文 重置 AI 開啟 AI 關閉" at bounding box center [492, 76] width 653 height 45
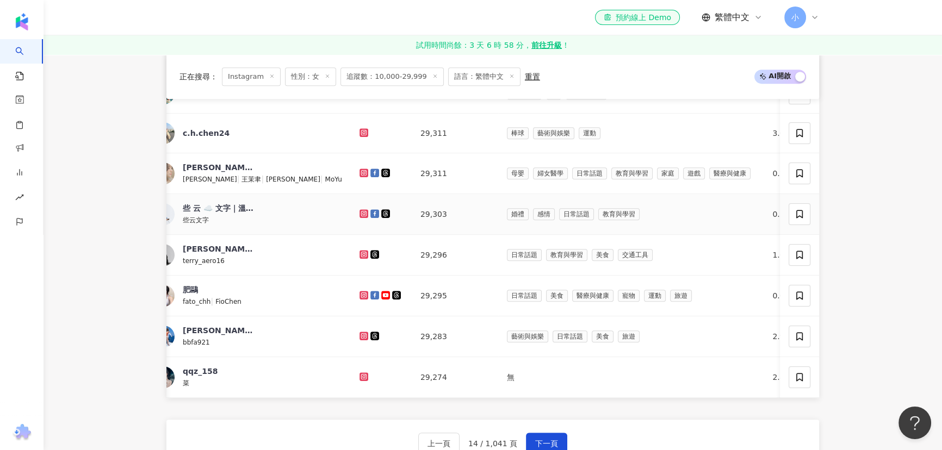
scroll to position [741, 0]
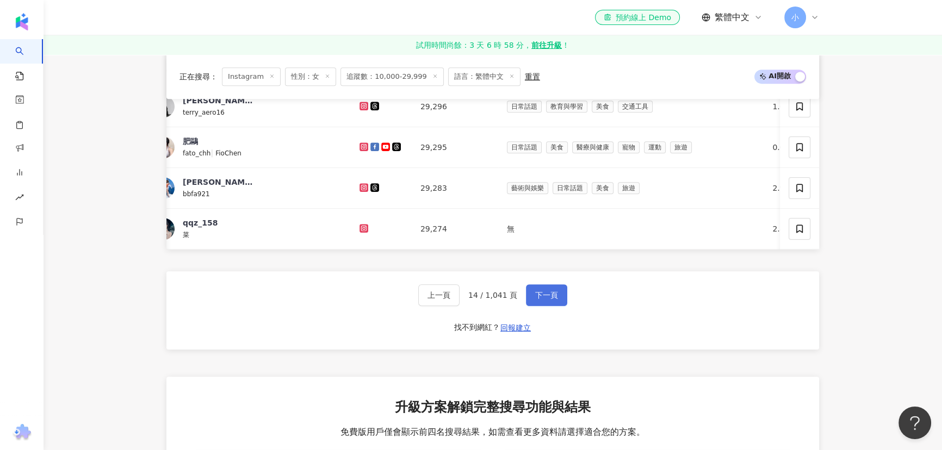
click at [541, 300] on button "下一頁" at bounding box center [546, 295] width 41 height 22
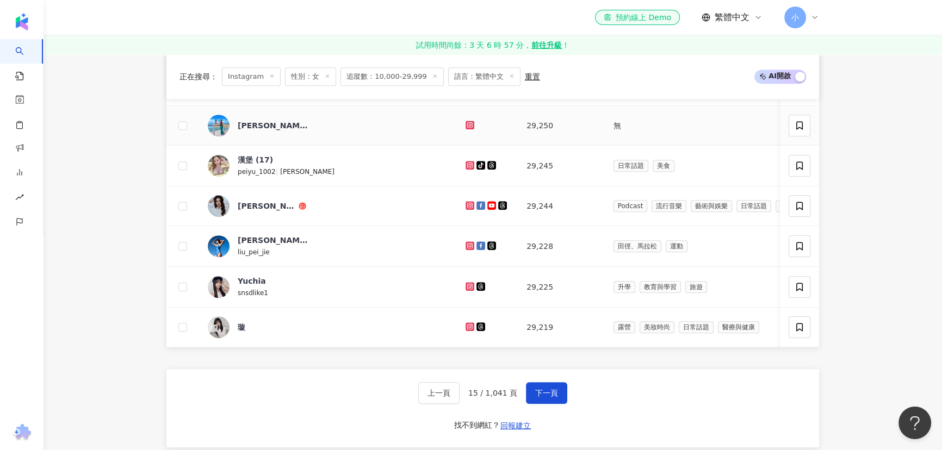
scroll to position [667, 0]
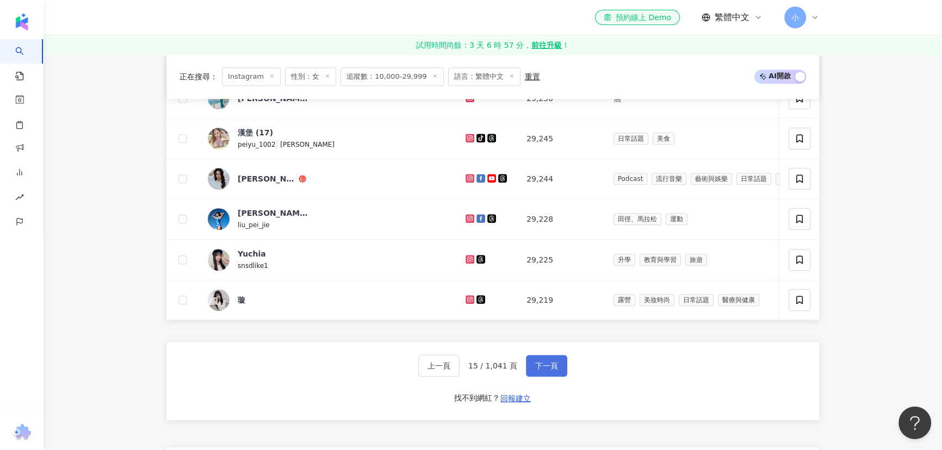
click at [558, 374] on button "下一頁" at bounding box center [546, 366] width 41 height 22
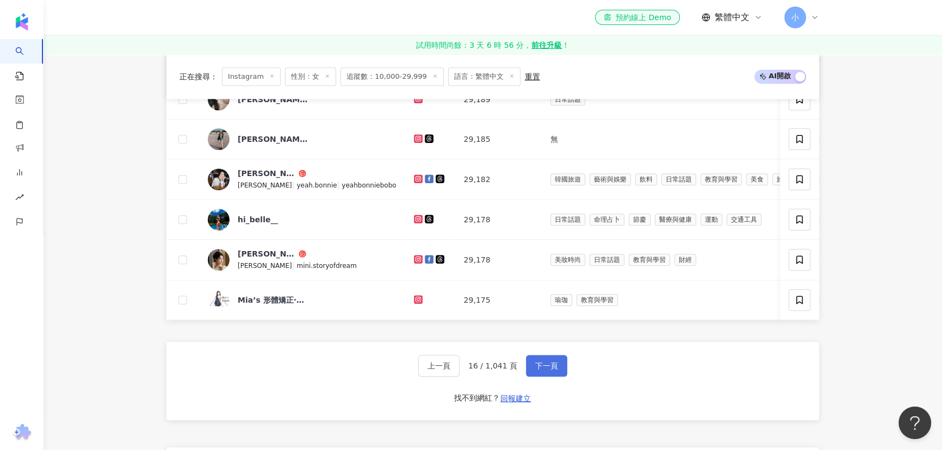
click at [558, 368] on button "下一頁" at bounding box center [546, 366] width 41 height 22
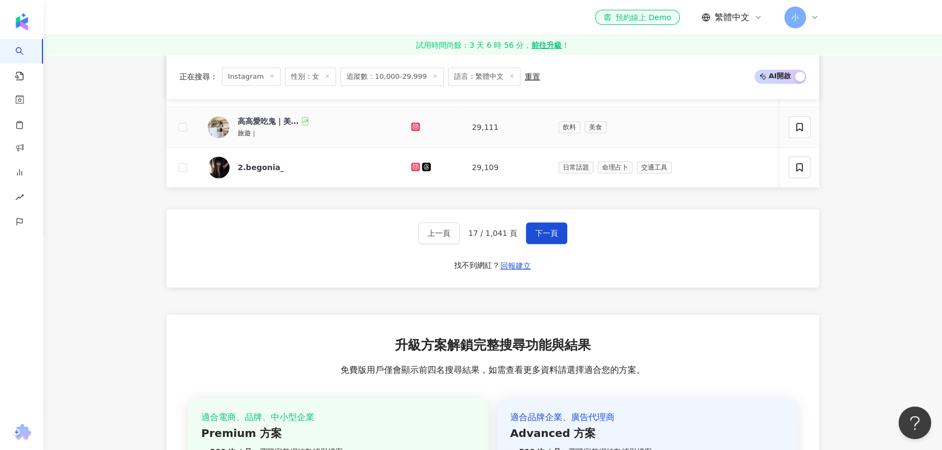
scroll to position [816, 0]
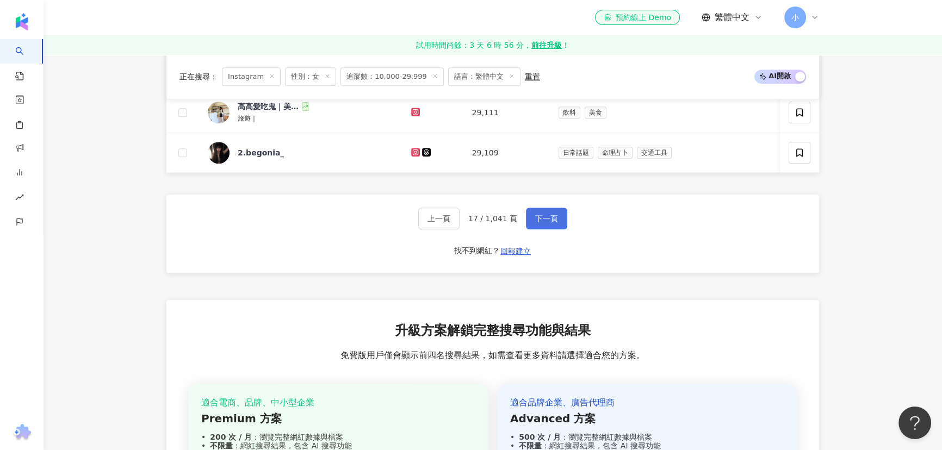
click at [545, 225] on button "下一頁" at bounding box center [546, 219] width 41 height 22
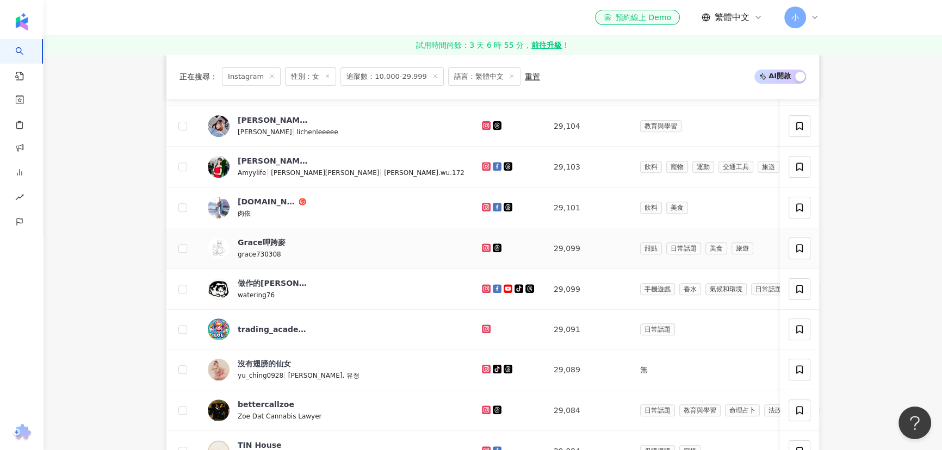
scroll to position [667, 0]
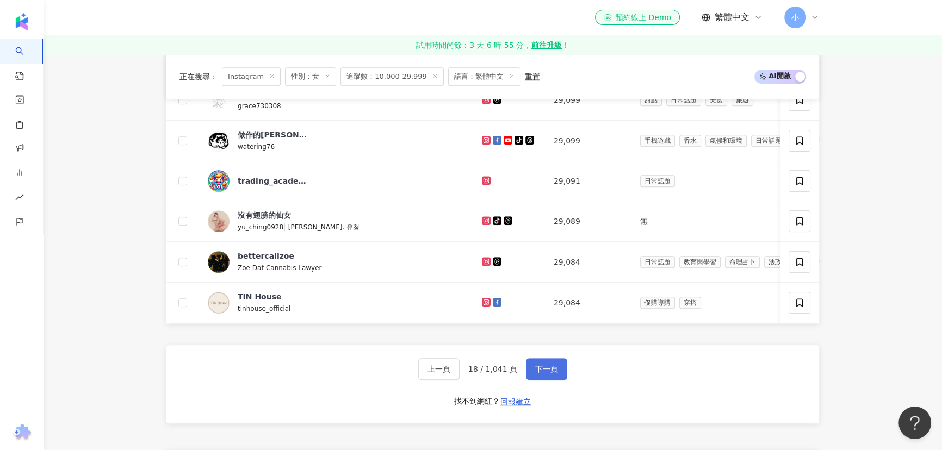
click at [552, 368] on span "下一頁" at bounding box center [546, 369] width 23 height 9
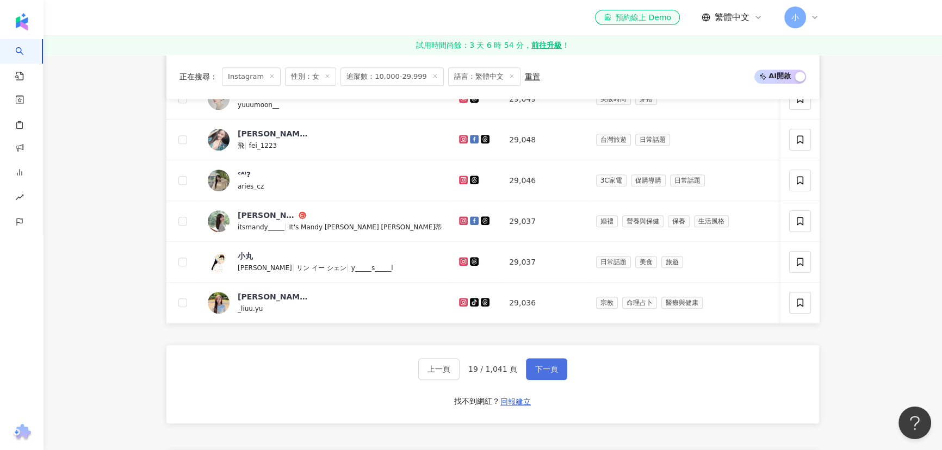
click at [551, 374] on span "下一頁" at bounding box center [546, 369] width 23 height 9
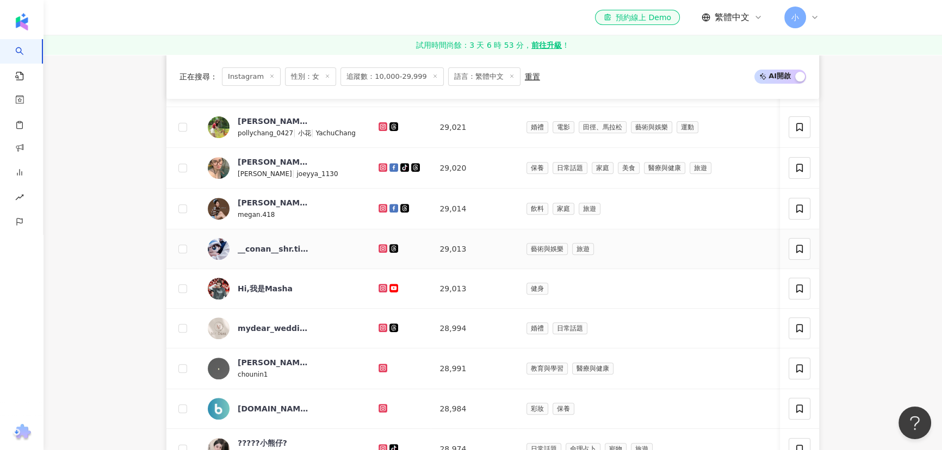
scroll to position [816, 0]
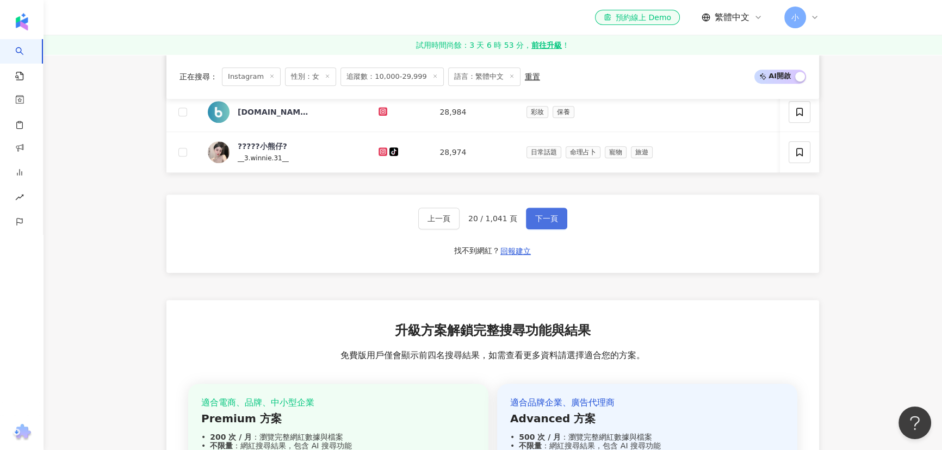
click at [549, 220] on span "下一頁" at bounding box center [546, 218] width 23 height 9
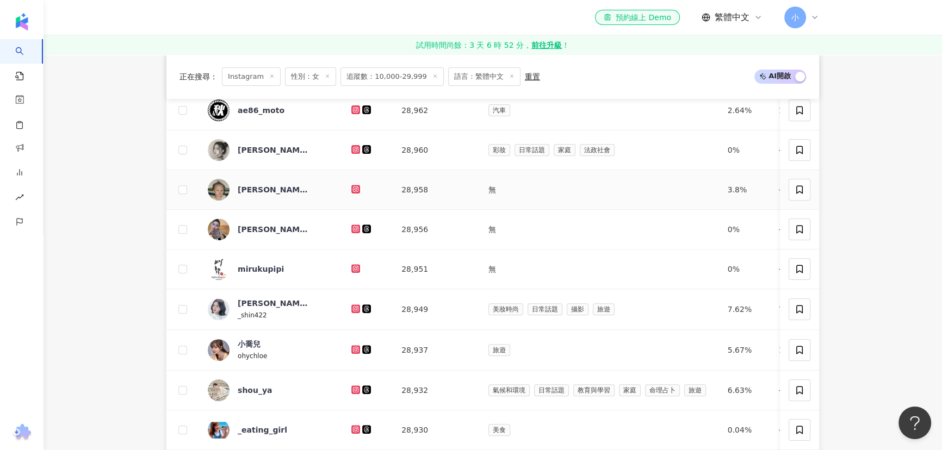
scroll to position [519, 0]
